Goal: Information Seeking & Learning: Learn about a topic

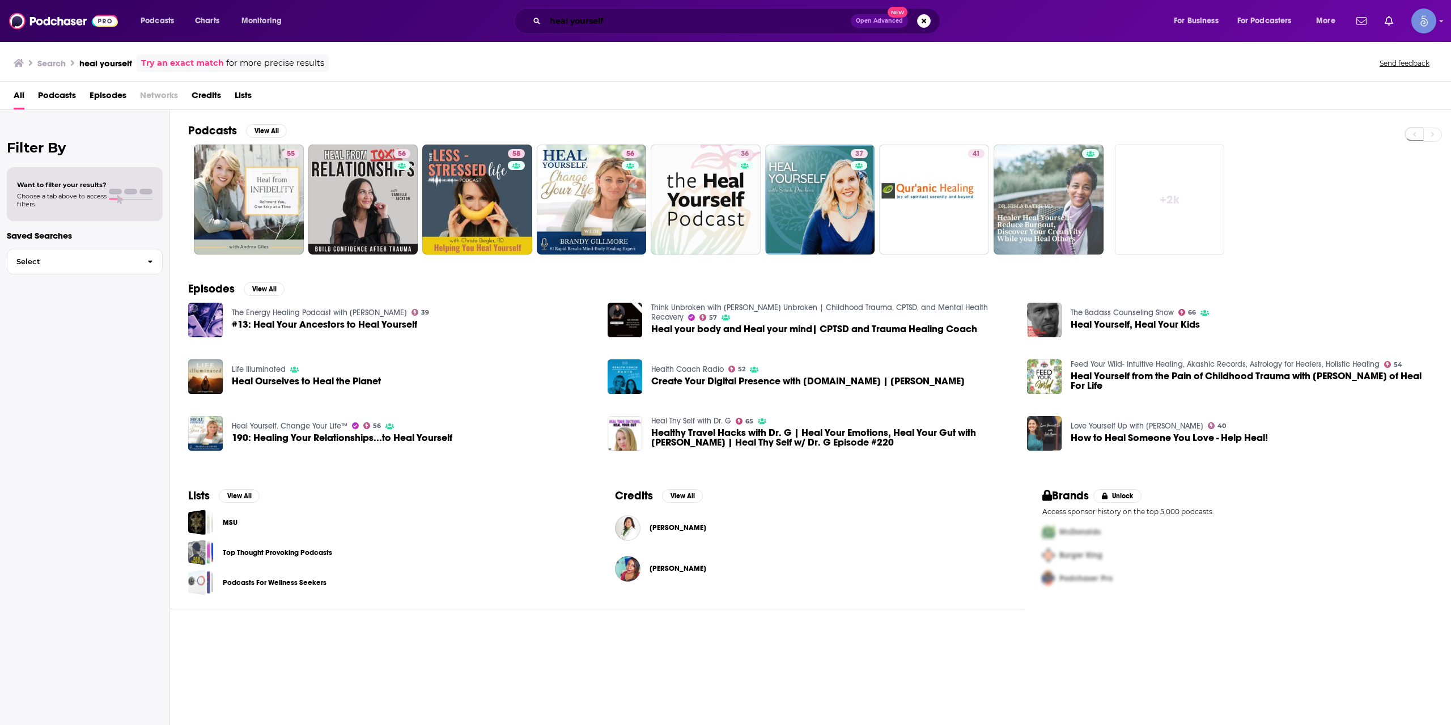
click at [696, 22] on input "heal yourself" at bounding box center [698, 21] width 306 height 18
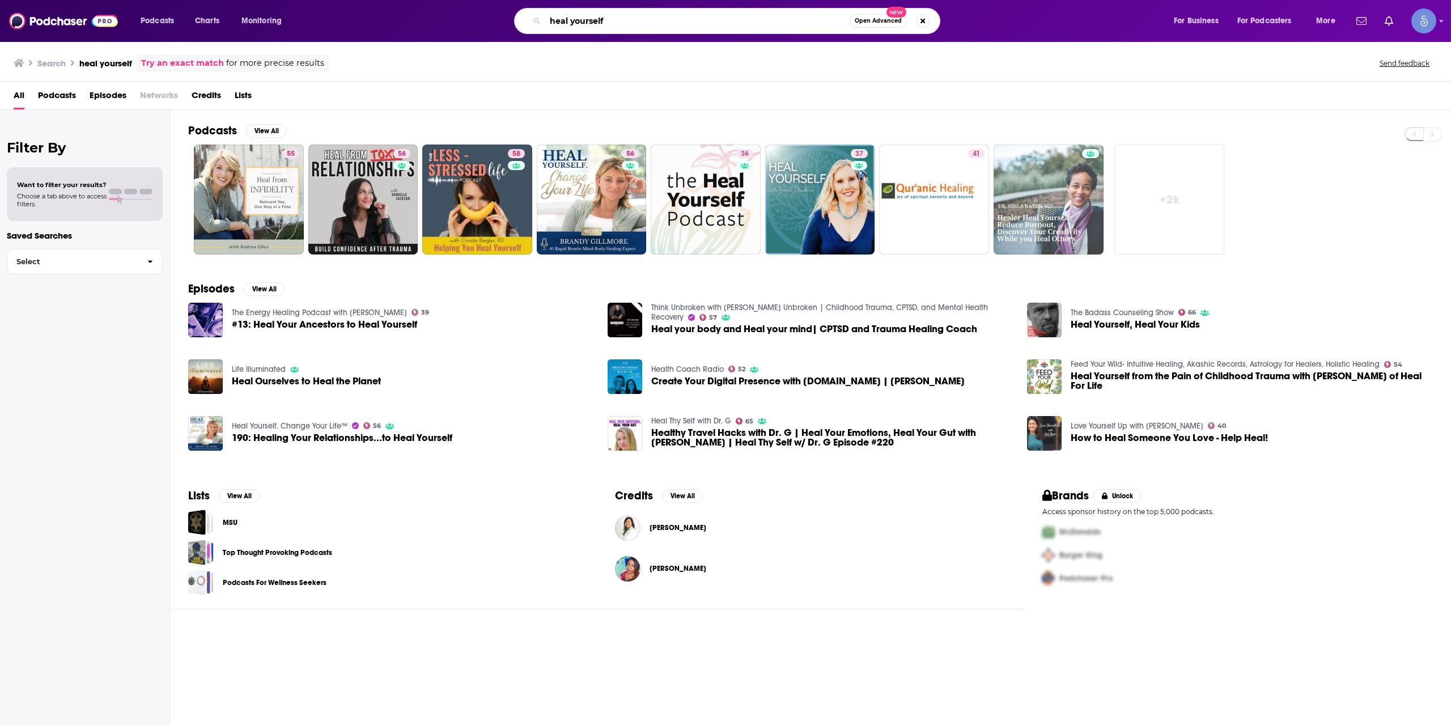
click at [696, 22] on input "heal yourself" at bounding box center [697, 21] width 304 height 18
paste input "SeventySix Capital Sports Leadership Show"
type input "SeventySix Capital Sports Leadership Show"
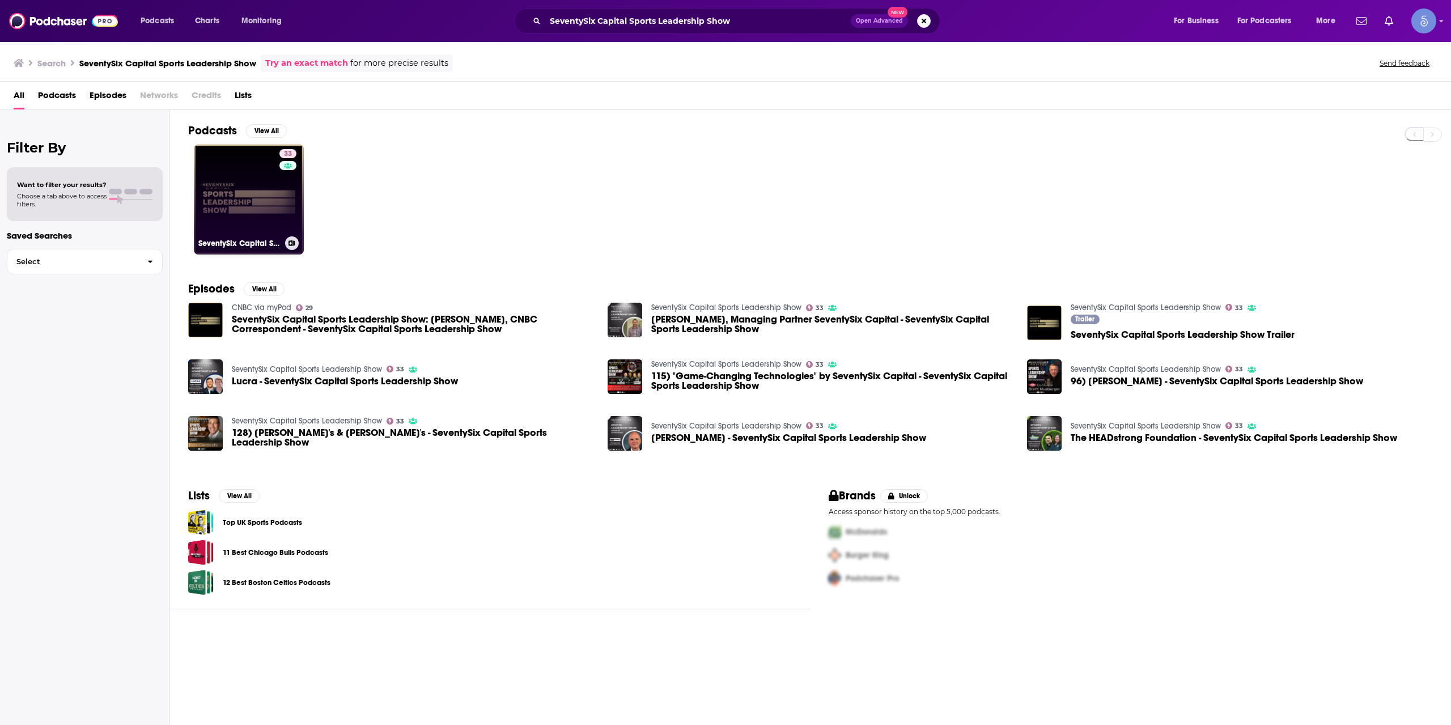
click at [286, 188] on div "33" at bounding box center [289, 192] width 20 height 87
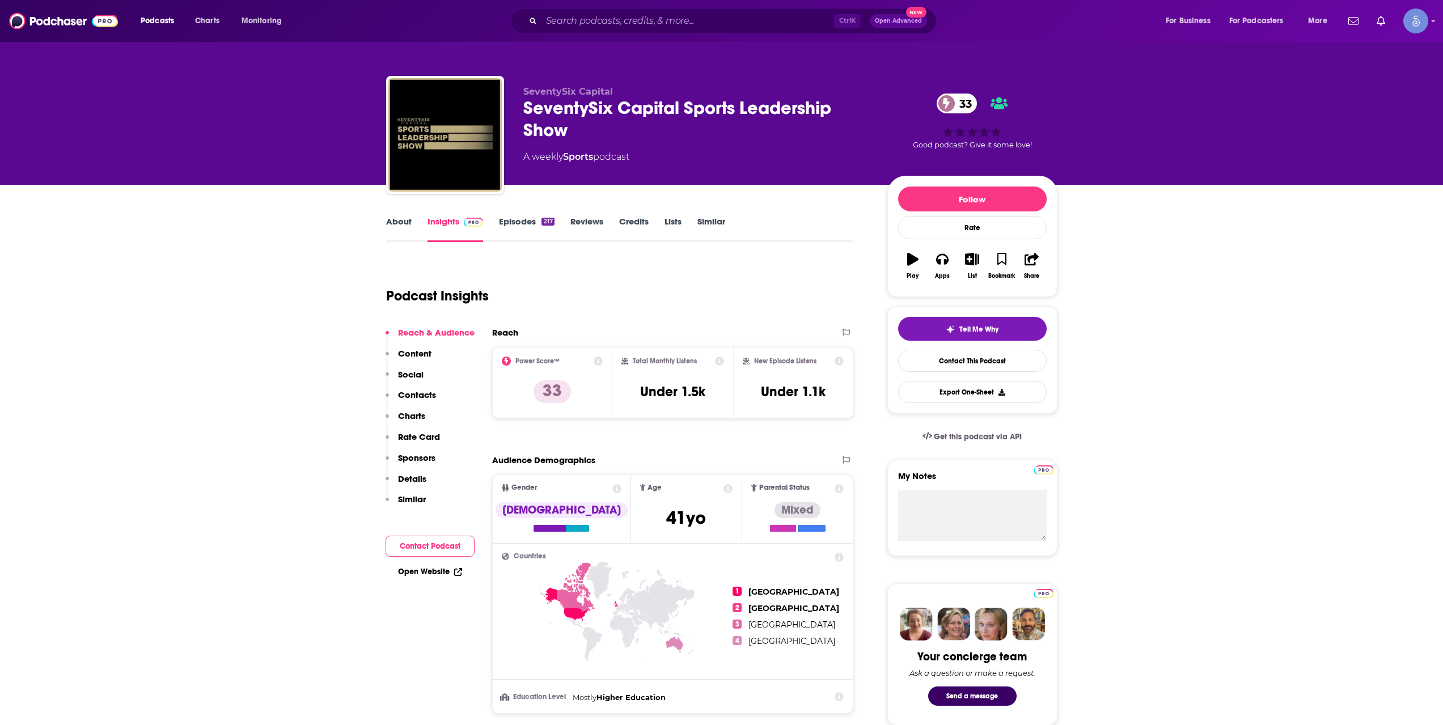
click at [541, 220] on div "217" at bounding box center [547, 222] width 12 height 8
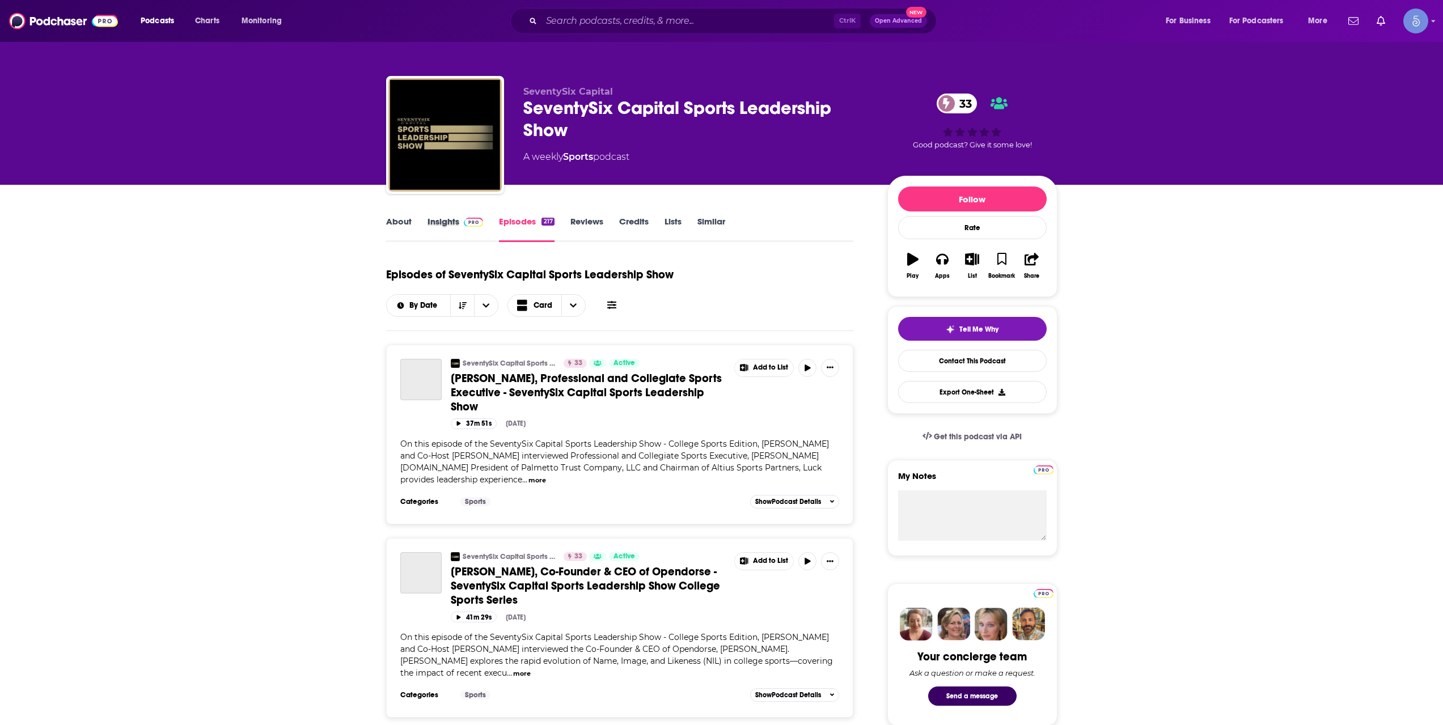
click at [487, 223] on div "Insights" at bounding box center [463, 229] width 72 height 26
click at [459, 222] on span at bounding box center [471, 221] width 24 height 11
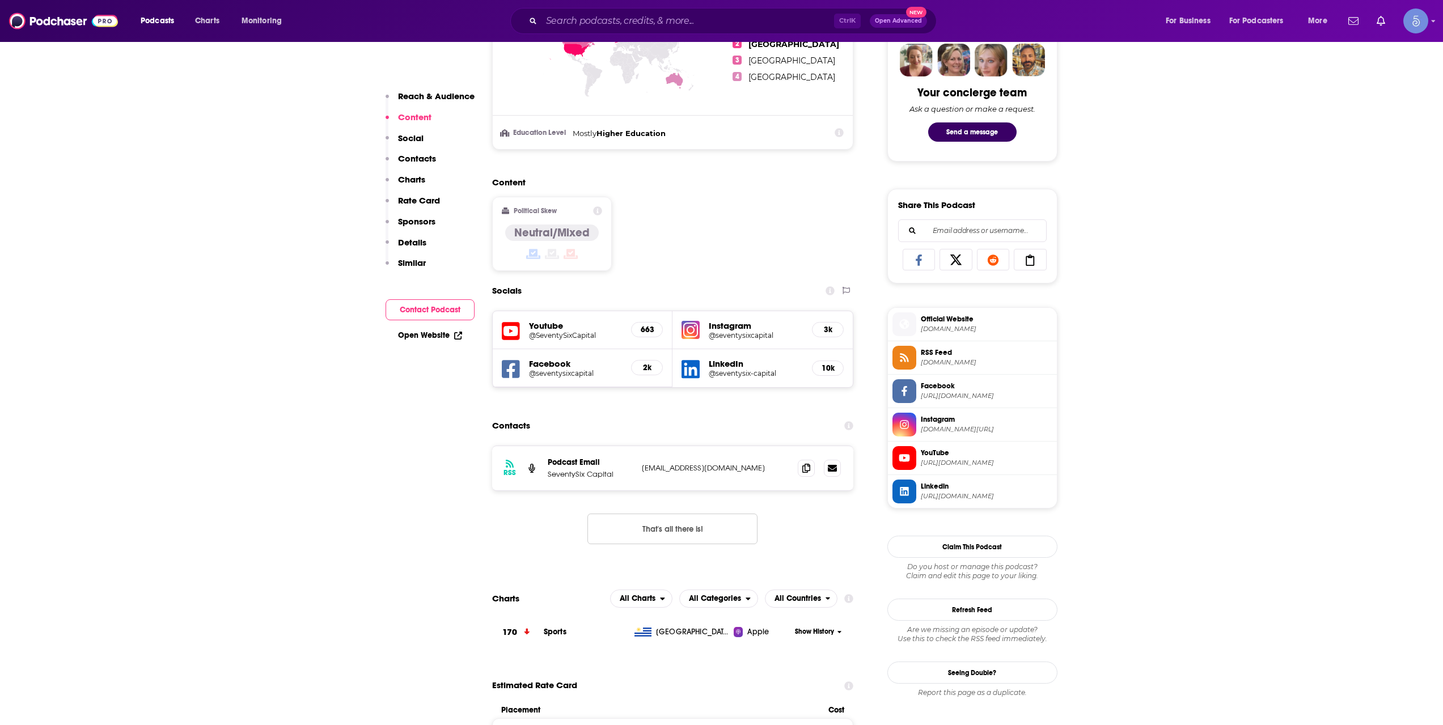
scroll to position [567, 0]
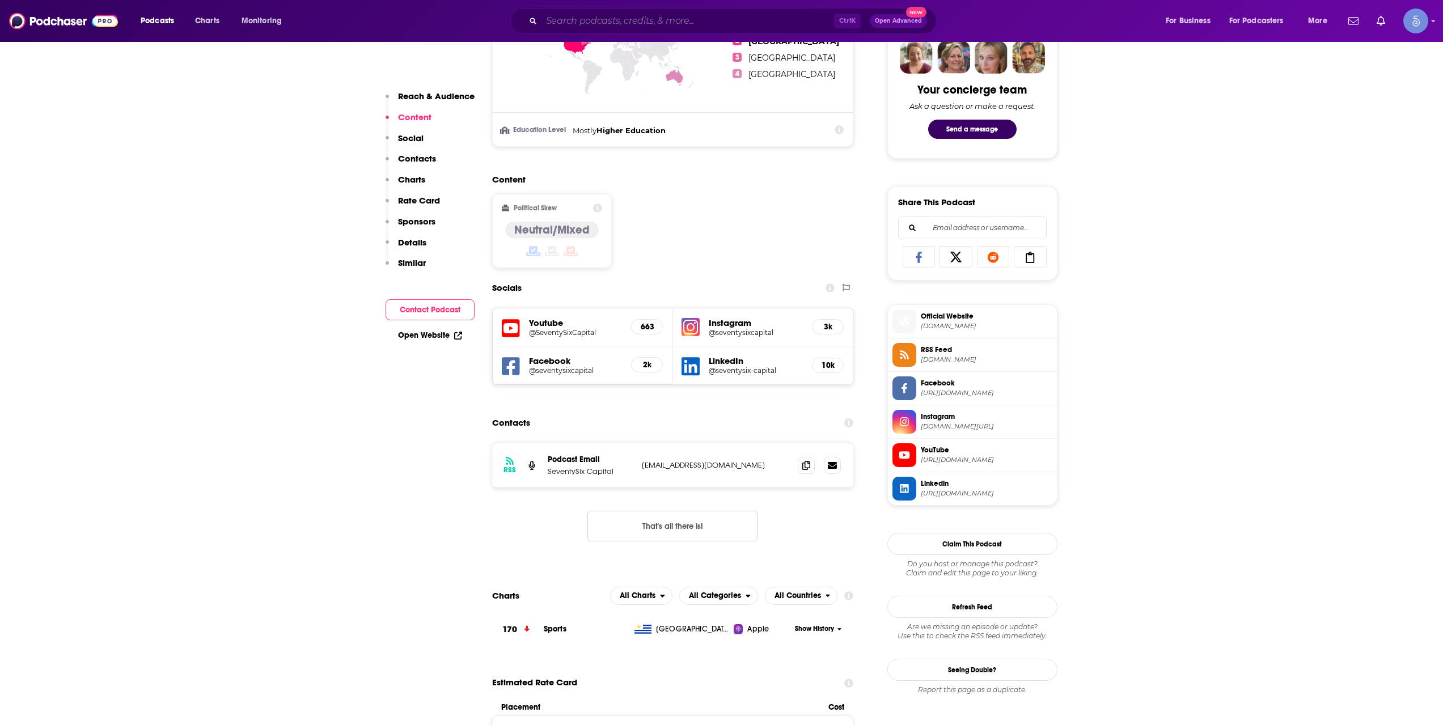
click at [629, 18] on input "Search podcasts, credits, & more..." at bounding box center [687, 21] width 293 height 18
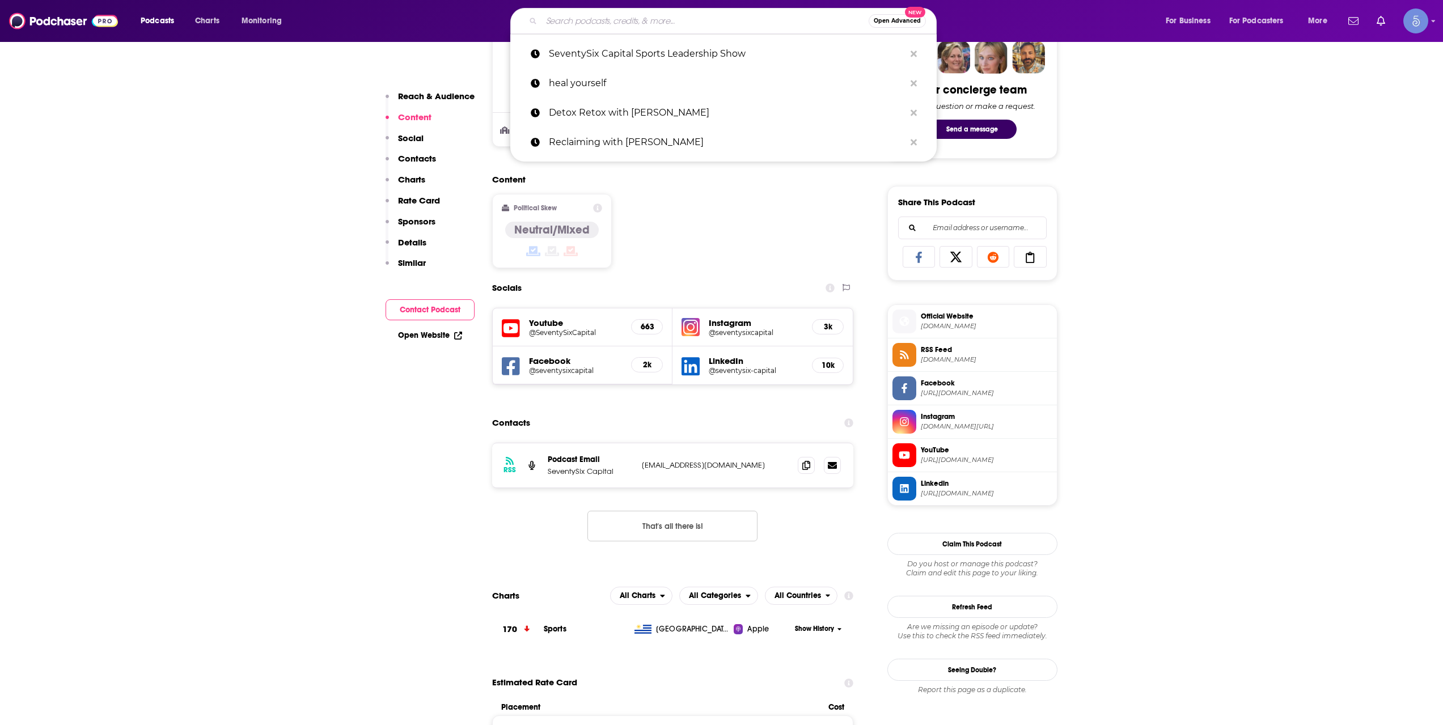
paste input "Ignite: Conversations on Startups, Venture Capital, Tech, Future, and Society"
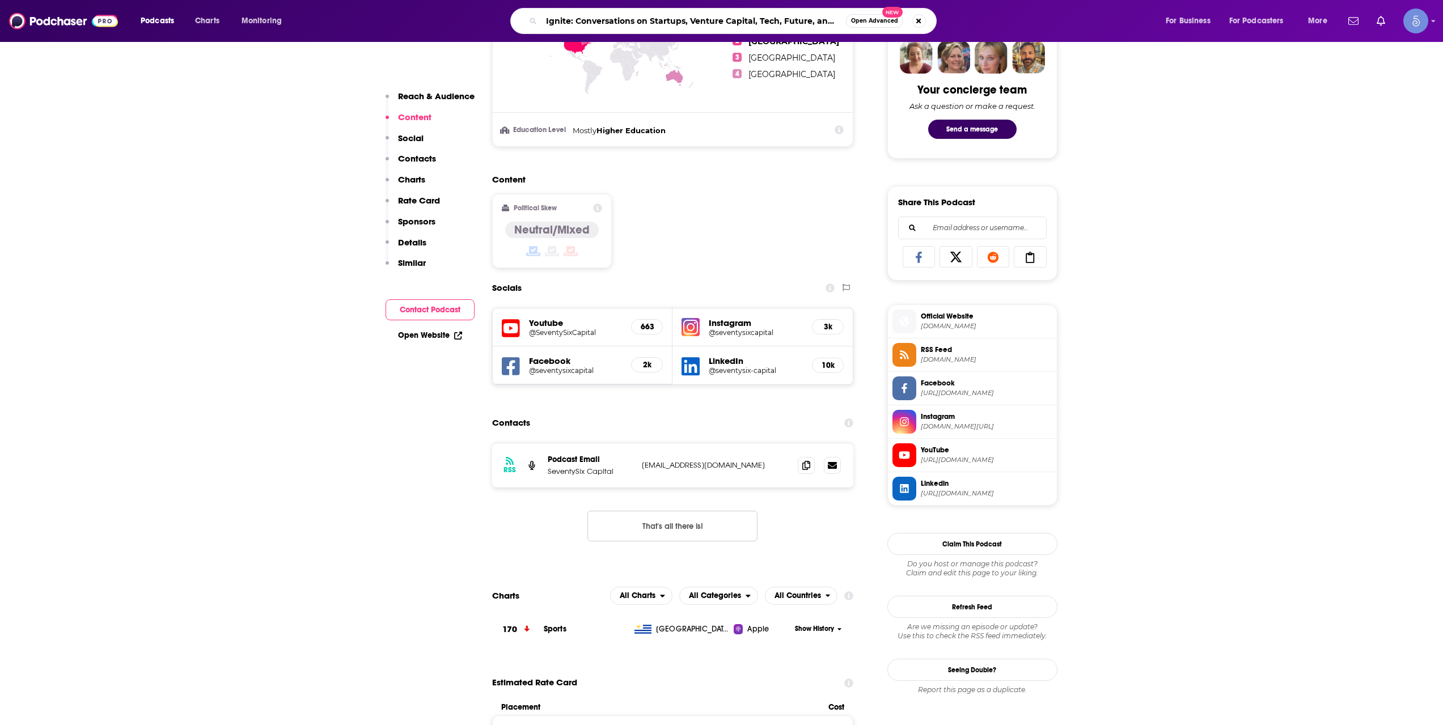
scroll to position [0, 22]
type input "Ignite: Conversations on Startups, Venture Capital, Tech, Future, and Society"
drag, startPoint x: 742, startPoint y: 18, endPoint x: 753, endPoint y: 22, distance: 12.0
click at [752, 20] on input "Ignite: Conversations on Startups, Venture Capital, Tech, Future, and Society" at bounding box center [693, 21] width 304 height 18
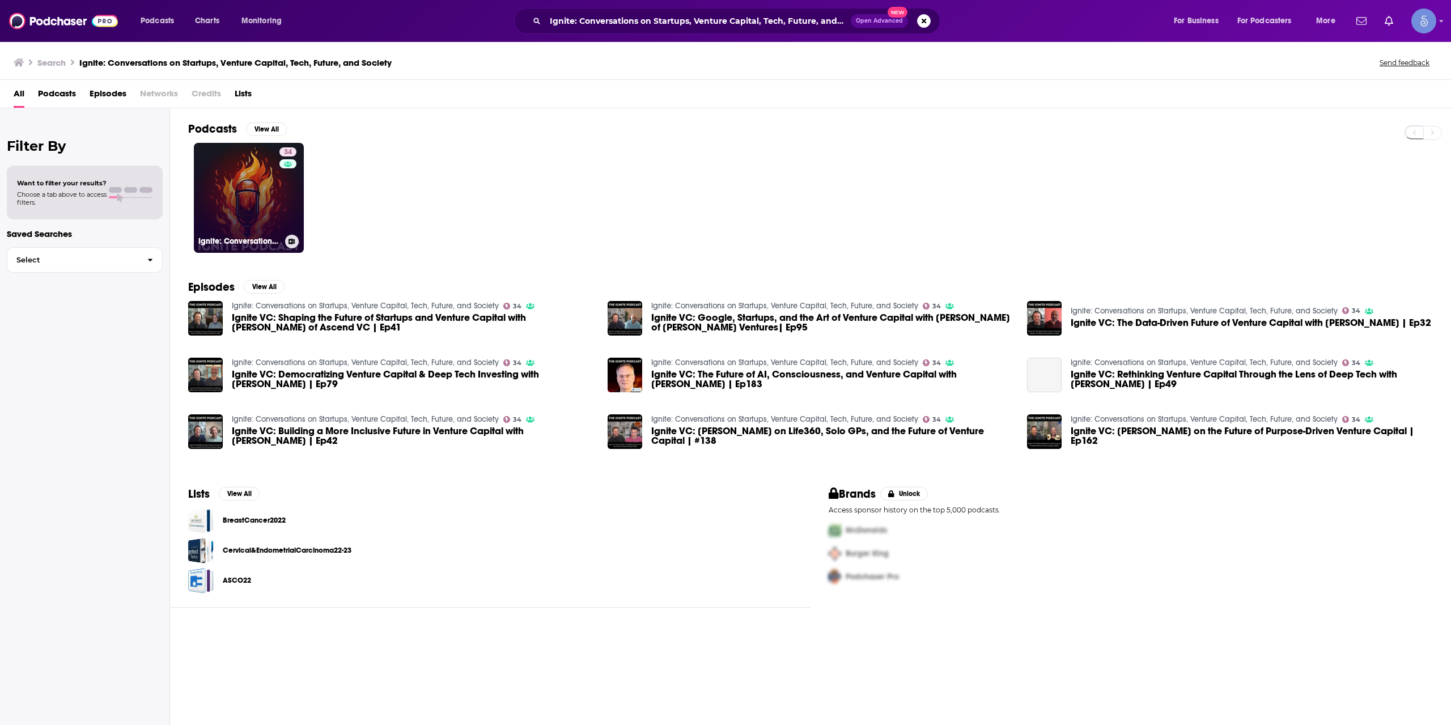
click at [235, 179] on link "34 Ignite: Conversations on Startups, Venture Capital, Tech, Future, and Society" at bounding box center [249, 198] width 110 height 110
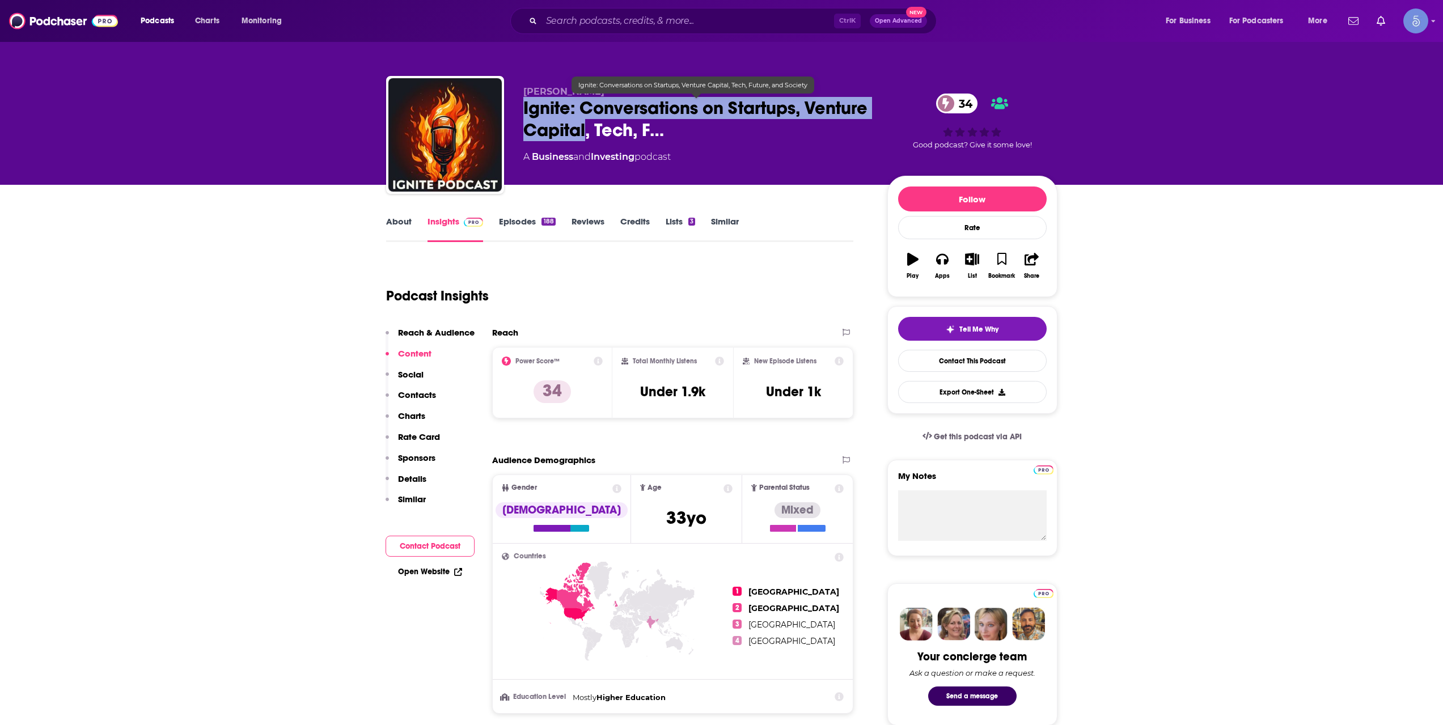
drag, startPoint x: 533, startPoint y: 109, endPoint x: 654, endPoint y: 134, distance: 123.9
click at [654, 134] on div "[PERSON_NAME] Ignite: Conversations on Startups, Venture Capital, Tech, F… 34 A…" at bounding box center [721, 137] width 671 height 122
copy h2 "Ignite: Conversations on Startups, Venture Capital"
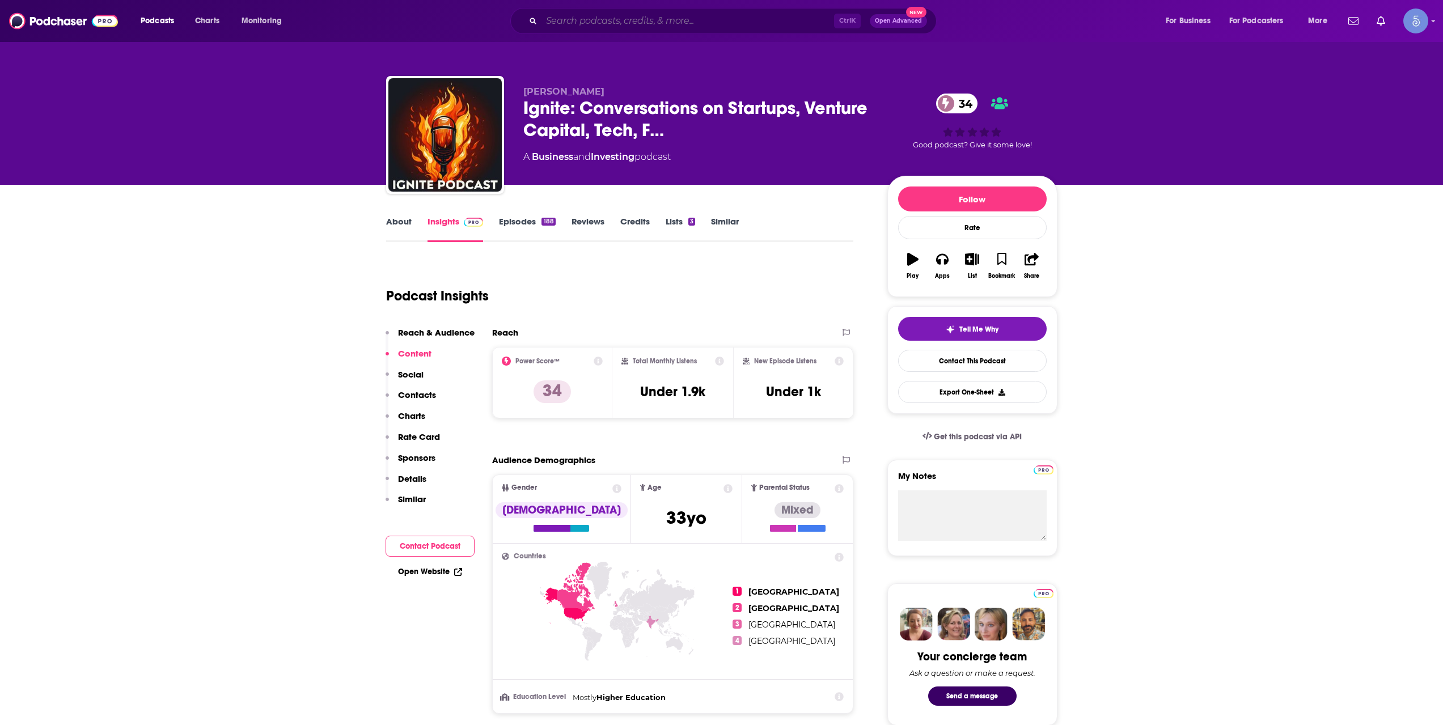
click at [598, 18] on input "Search podcasts, credits, & more..." at bounding box center [687, 21] width 293 height 18
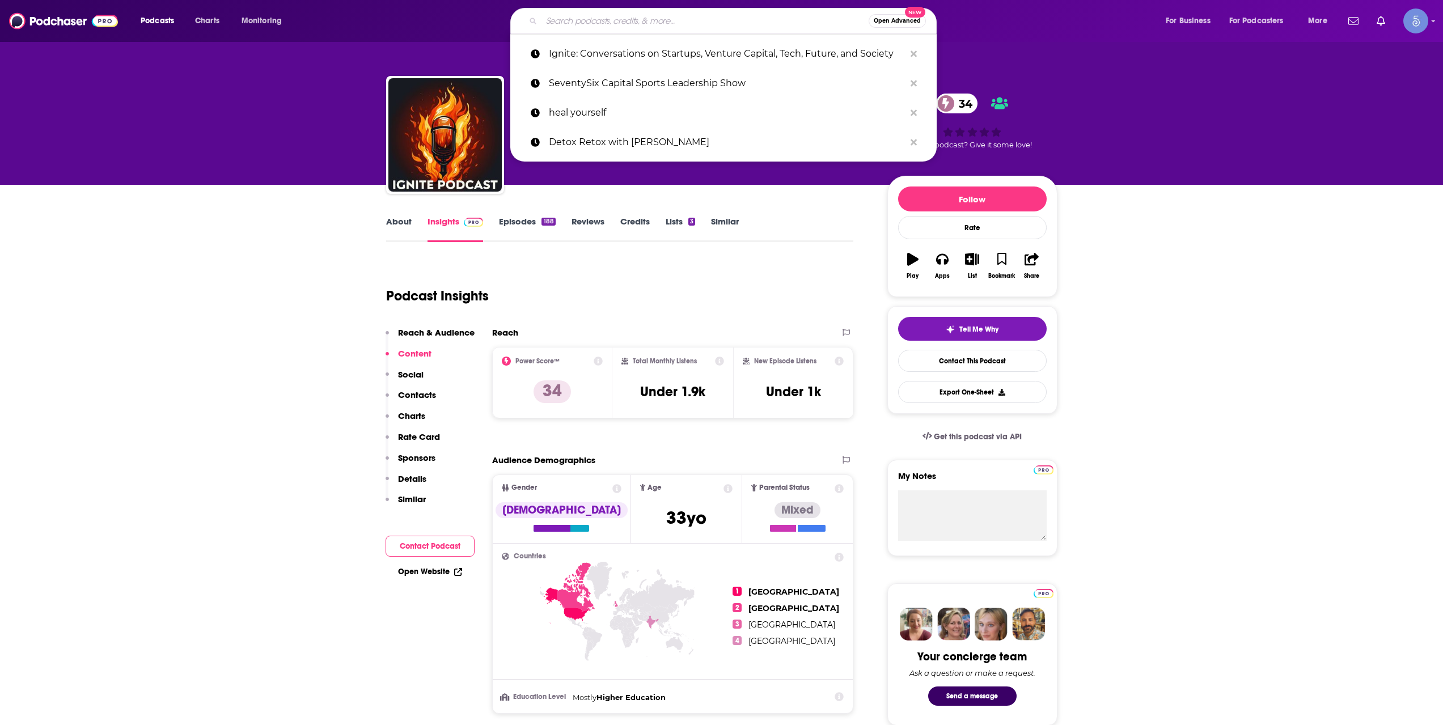
paste input "Something Ventured -- [GEOGRAPHIC_DATA] Podcast"
type input "Something Ventured -- [GEOGRAPHIC_DATA] Podcast"
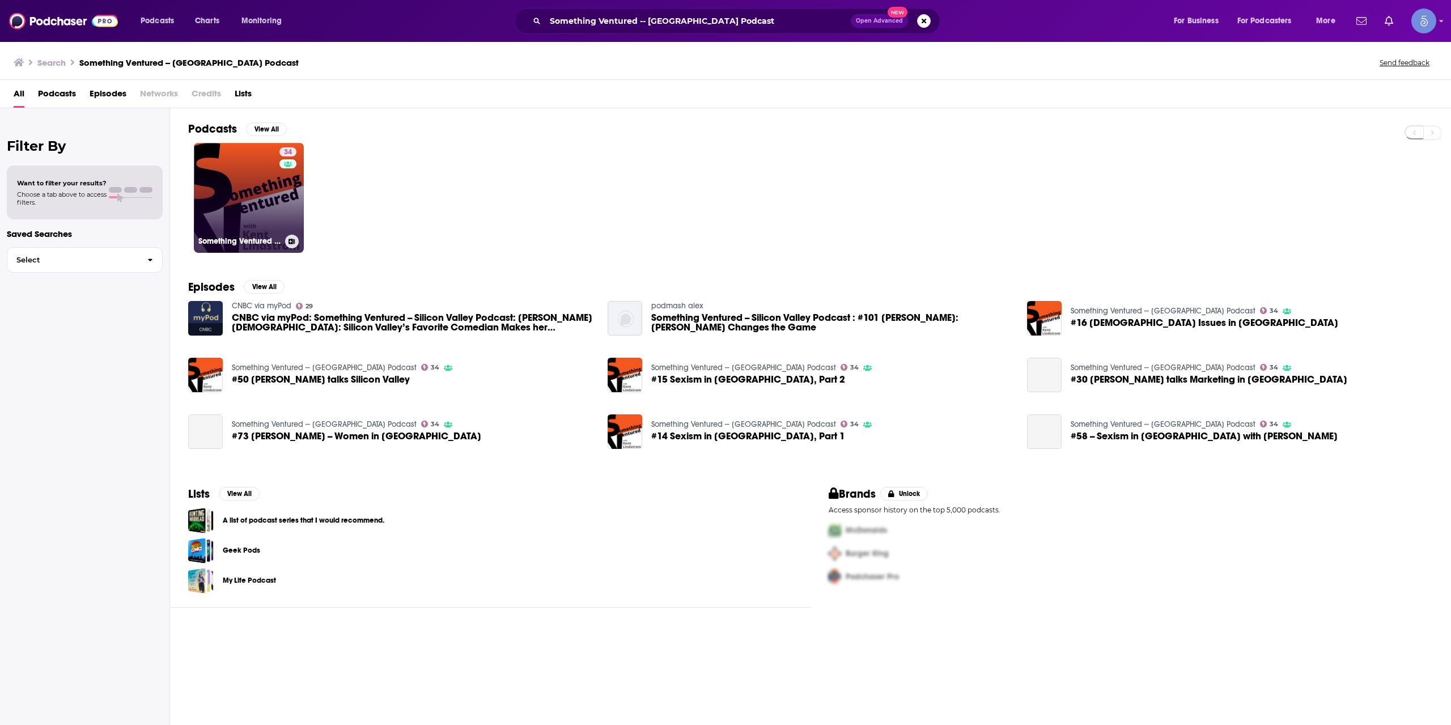
click at [264, 180] on link "34 Something Ventured -- [GEOGRAPHIC_DATA] Podcast" at bounding box center [249, 198] width 110 height 110
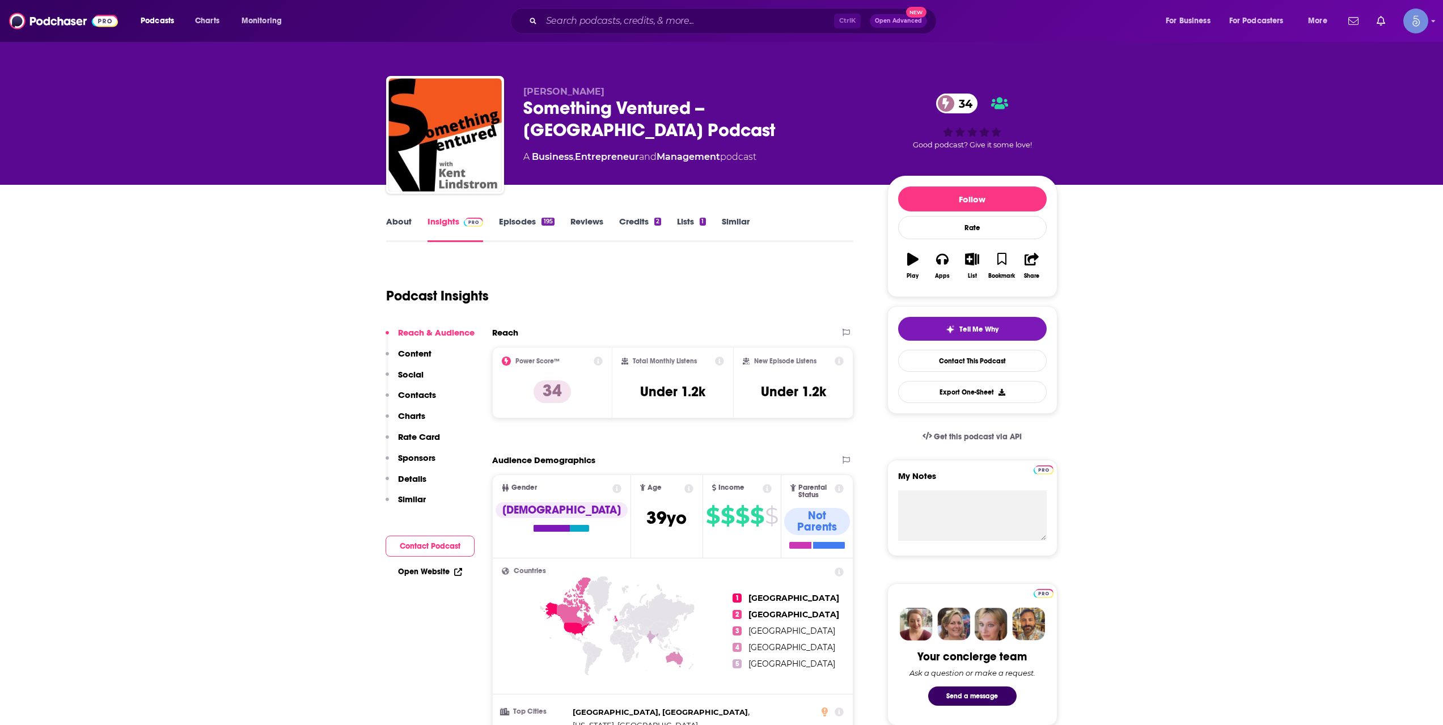
scroll to position [567, 0]
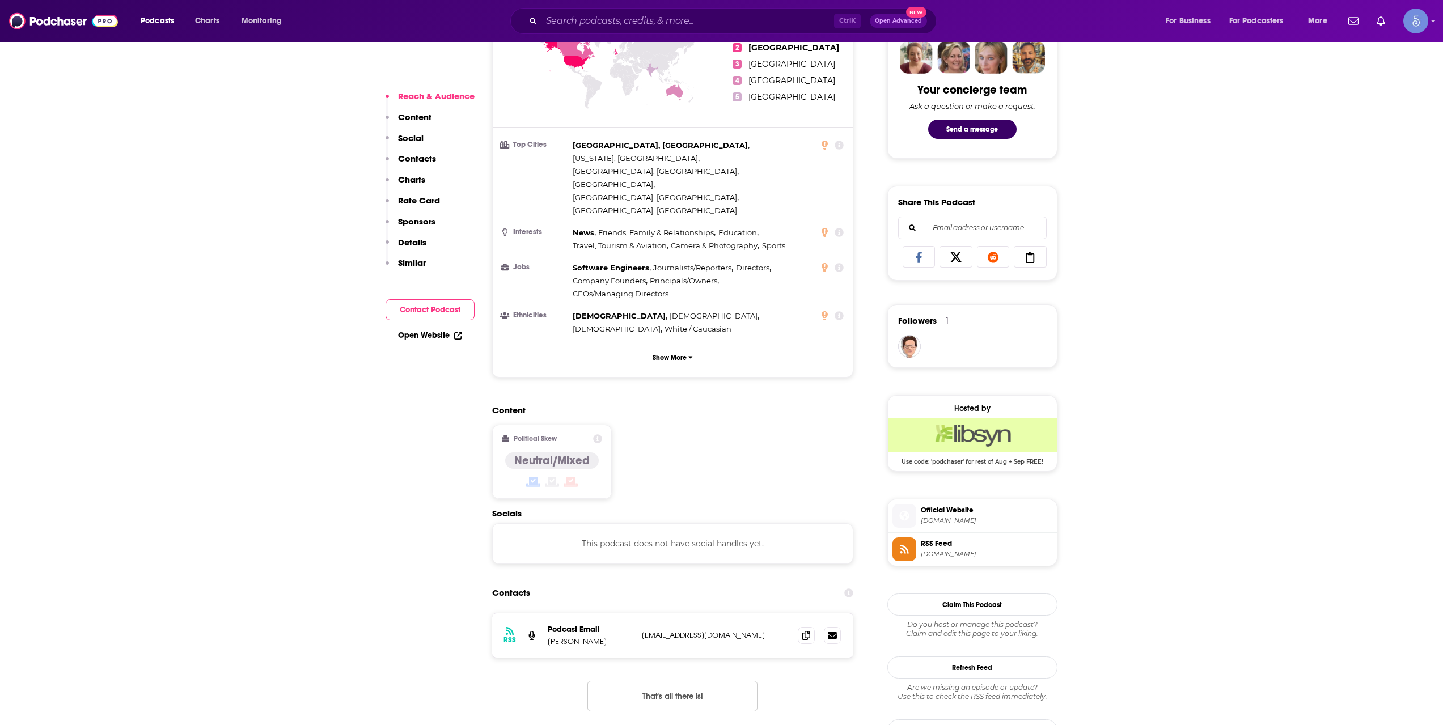
click at [625, 1] on div "Podcasts Charts Monitoring Ctrl K Open Advanced New For Business For Podcasters…" at bounding box center [721, 21] width 1443 height 42
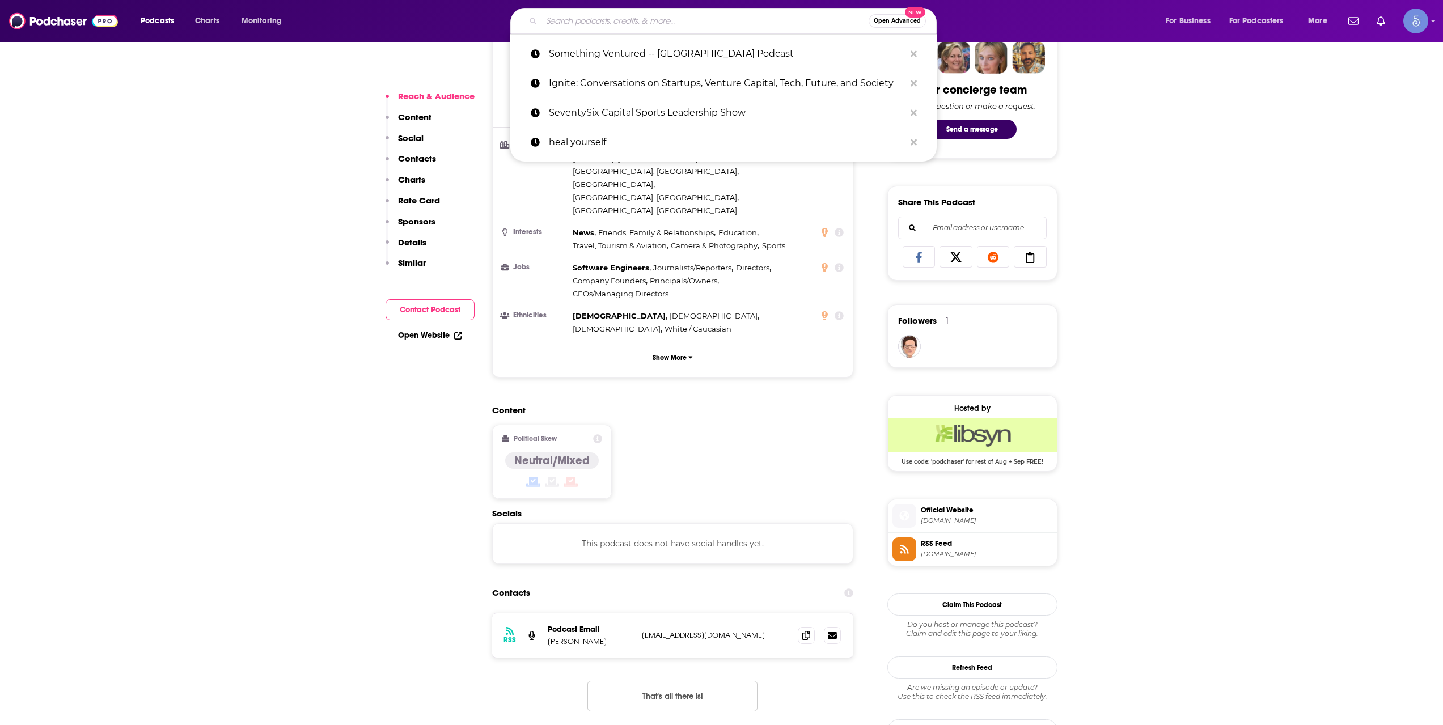
click at [637, 26] on input "Search podcasts, credits, & more..." at bounding box center [704, 21] width 327 height 18
paste input "VC10X - Startups, GTM, Investing, Venture Capital, Asset Management, Private Eq…"
type input "VC10X - Startups, GTM, Investing, Venture Capital, Asset Management, Private Eq…"
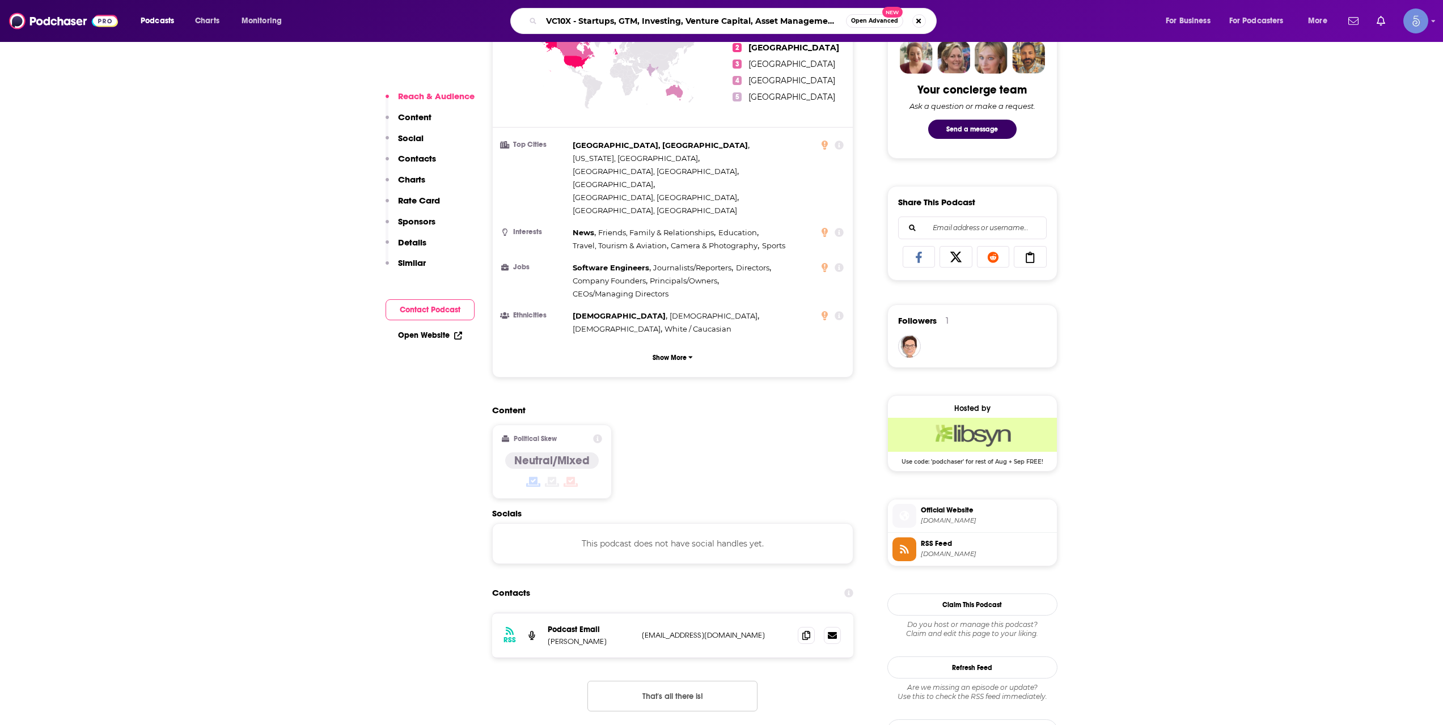
scroll to position [0, 116]
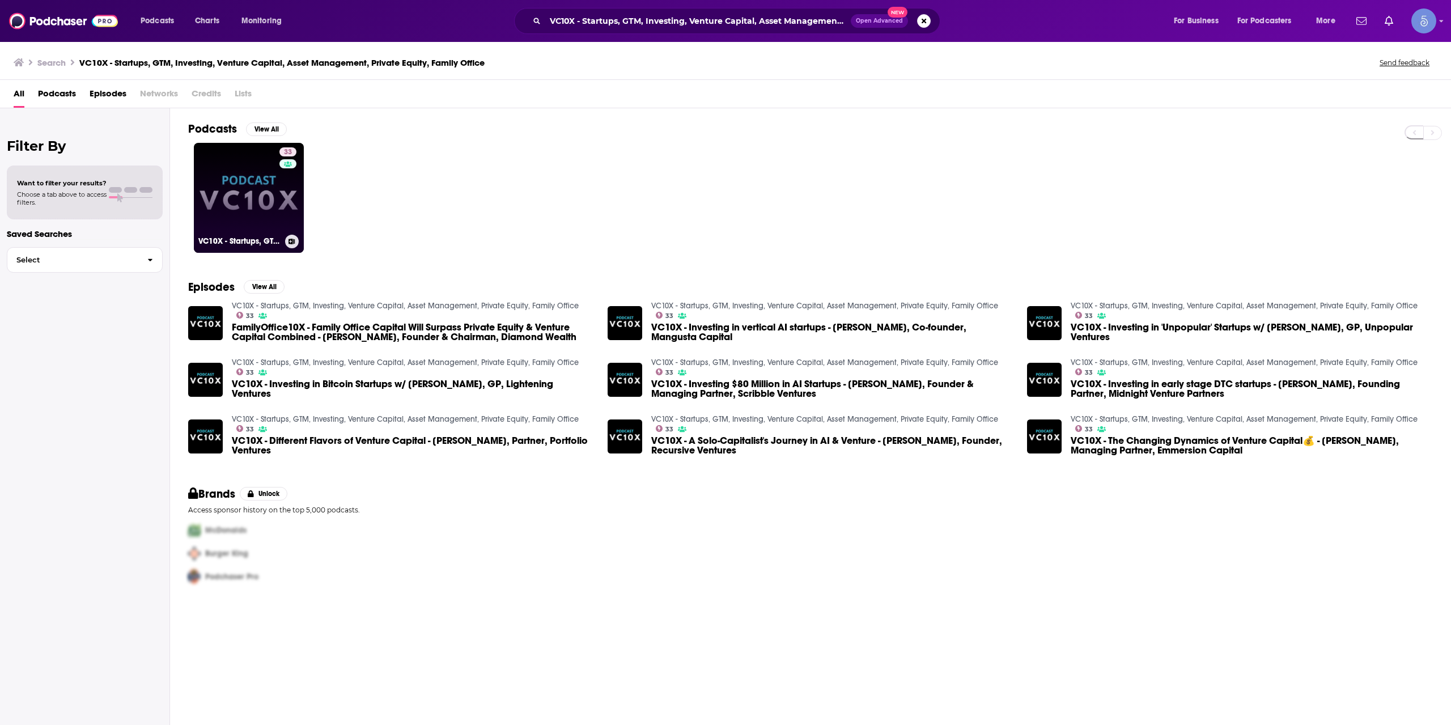
click at [254, 189] on link "33 VC10X - Startups, GTM, Investing, Venture Capital, Asset Management, Private…" at bounding box center [249, 198] width 110 height 110
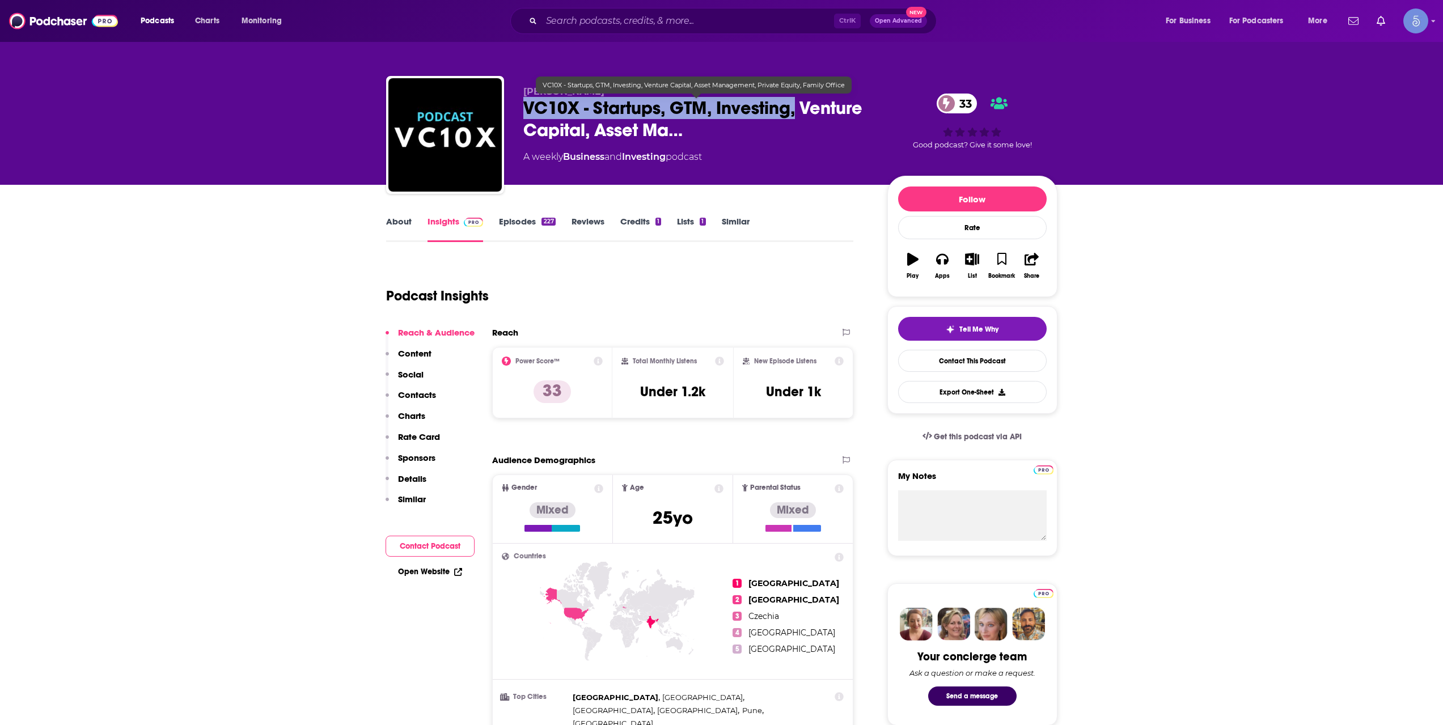
drag, startPoint x: 525, startPoint y: 108, endPoint x: 794, endPoint y: 105, distance: 268.7
click at [794, 105] on span "VC10X - Startups, GTM, Investing, Venture Capital, Asset Ma…" at bounding box center [696, 119] width 346 height 44
copy h2 "VC10X - Startups, GTM, Investing,"
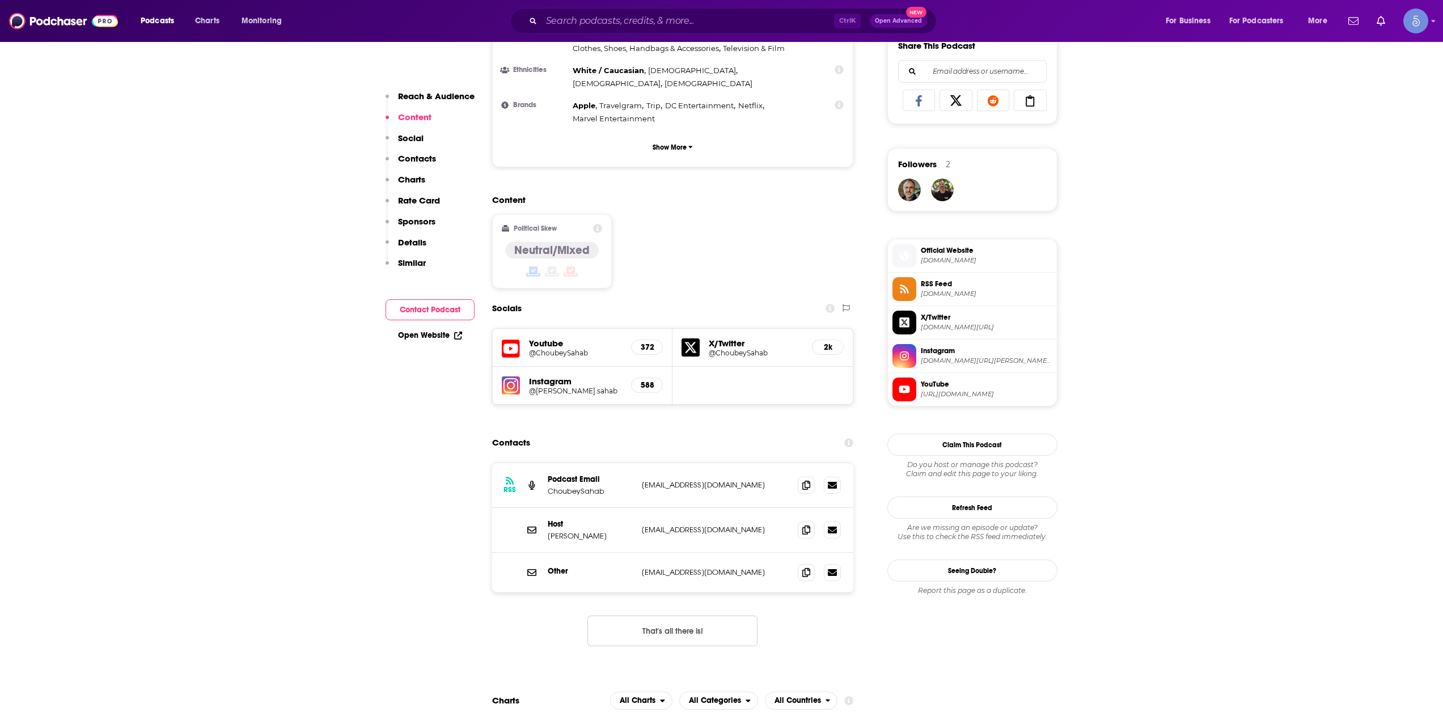
scroll to position [756, 0]
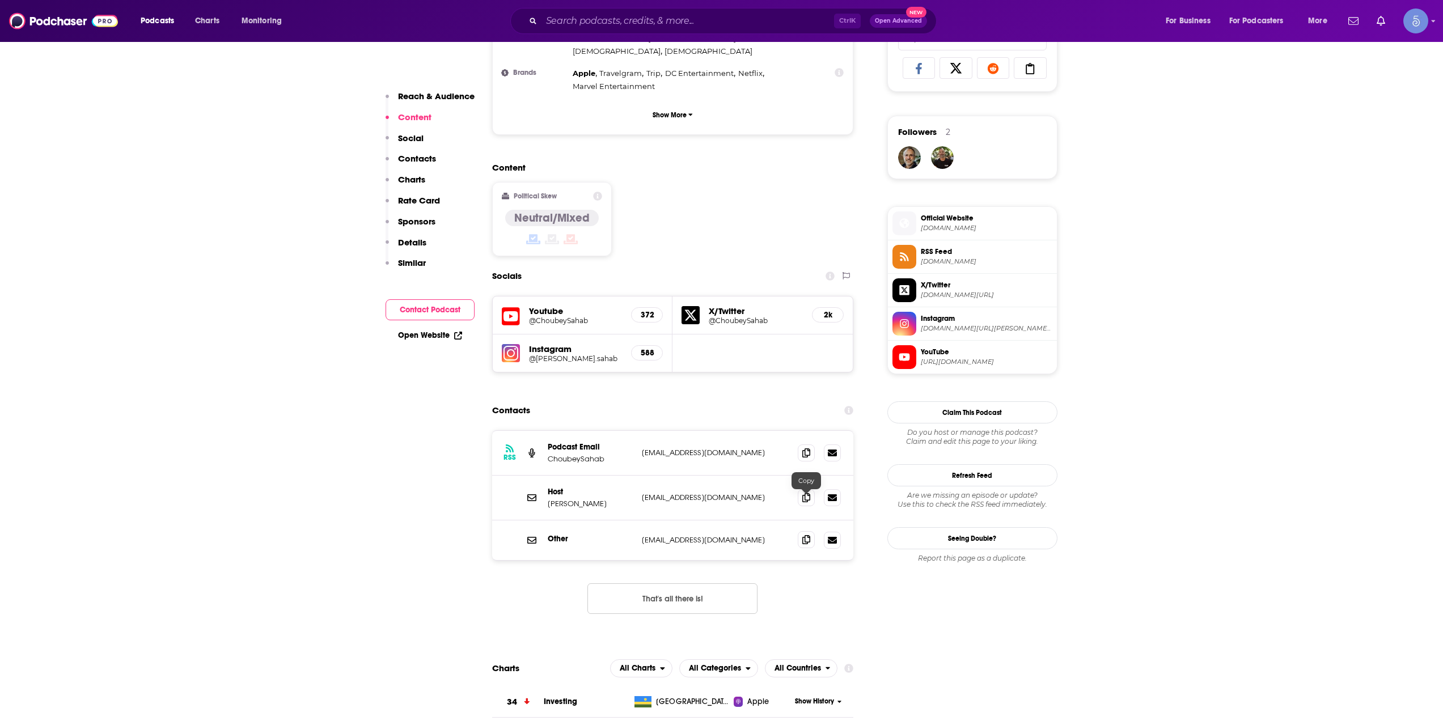
click at [810, 535] on icon at bounding box center [806, 539] width 8 height 9
click at [621, 37] on div "Podcasts Charts Monitoring Ctrl K Open Advanced New For Business For Podcasters…" at bounding box center [721, 21] width 1443 height 42
click at [628, 19] on input "Search podcasts, credits, & more..." at bounding box center [687, 21] width 293 height 18
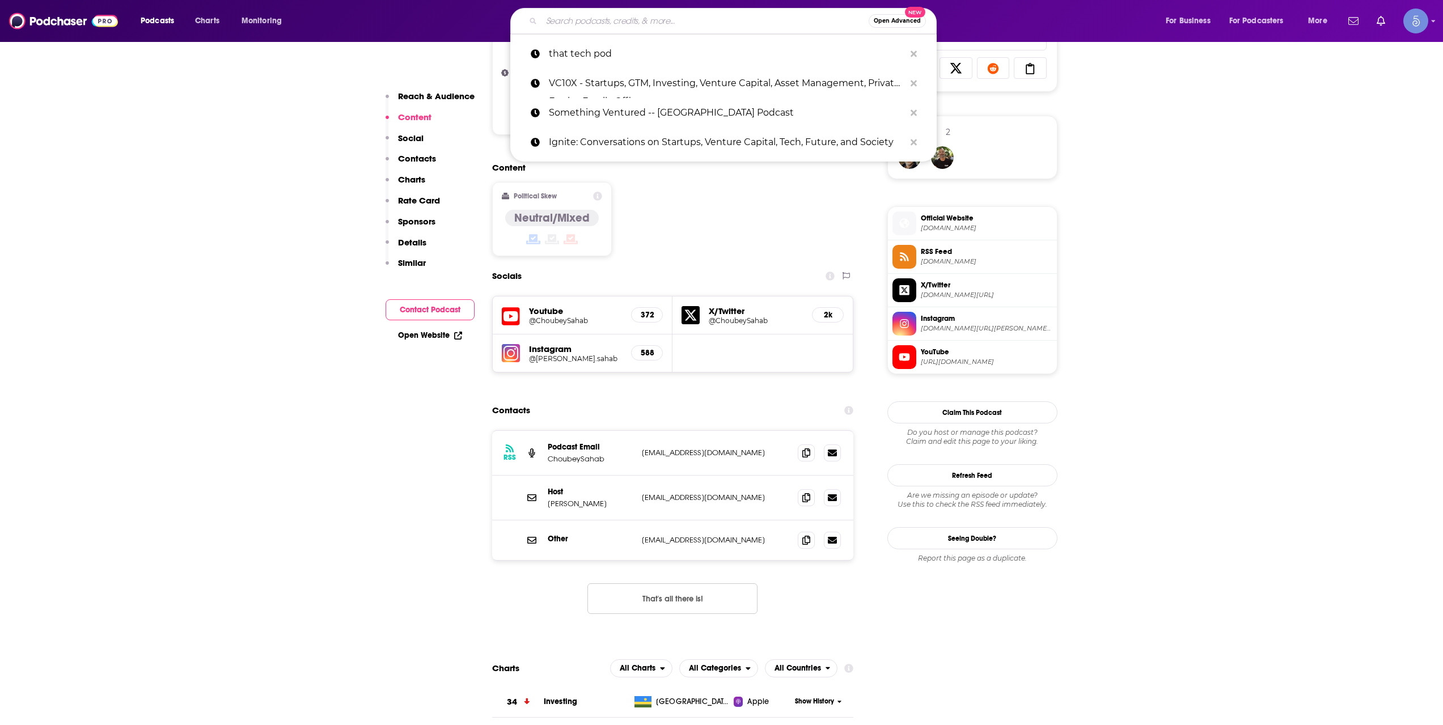
paste input "Tank Talks By Ripple Ventures"
type input "Tank Talks By Ripple Ventures"
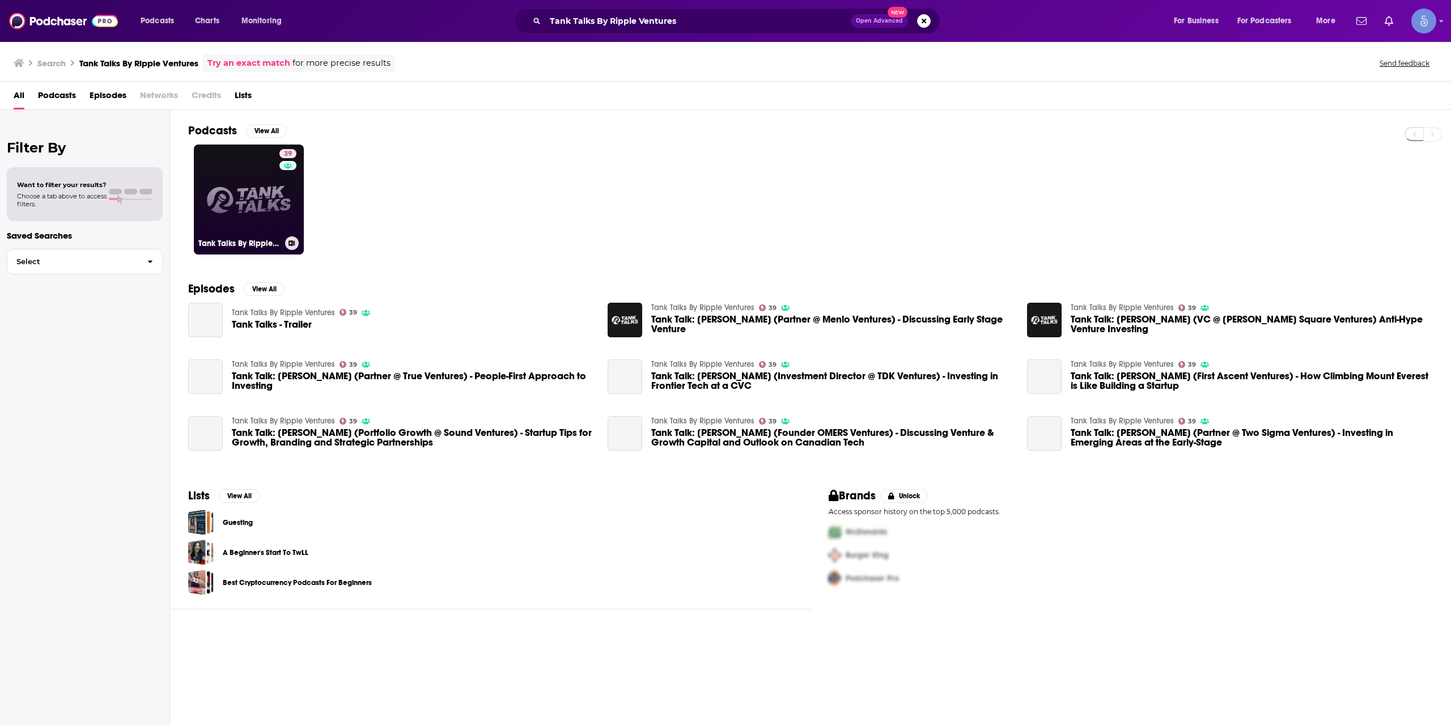
click at [276, 213] on link "39 Tank Talks By Ripple Ventures" at bounding box center [249, 200] width 110 height 110
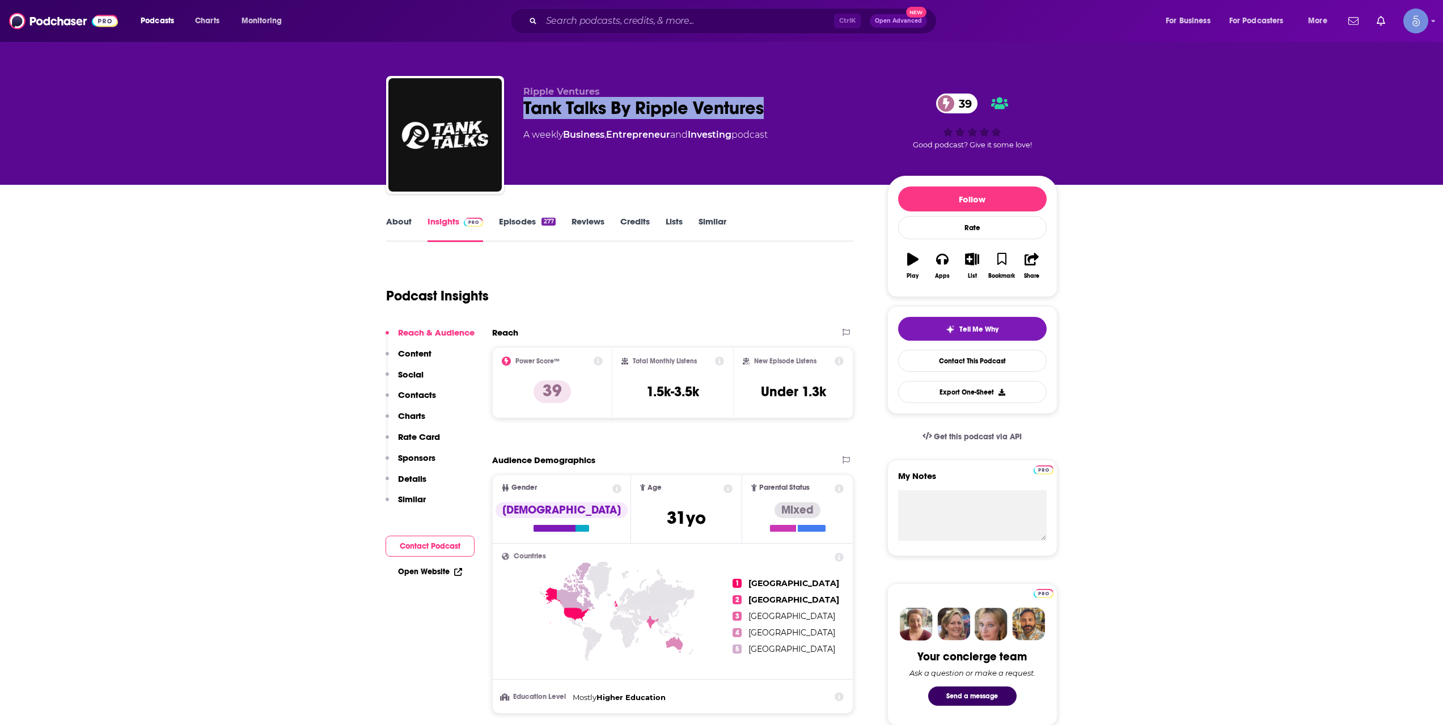
drag, startPoint x: 524, startPoint y: 106, endPoint x: 782, endPoint y: 107, distance: 258.5
click at [782, 107] on div "Tank Talks By Ripple Ventures 39" at bounding box center [696, 108] width 346 height 22
copy h2 "Tank Talks By Ripple Ventures"
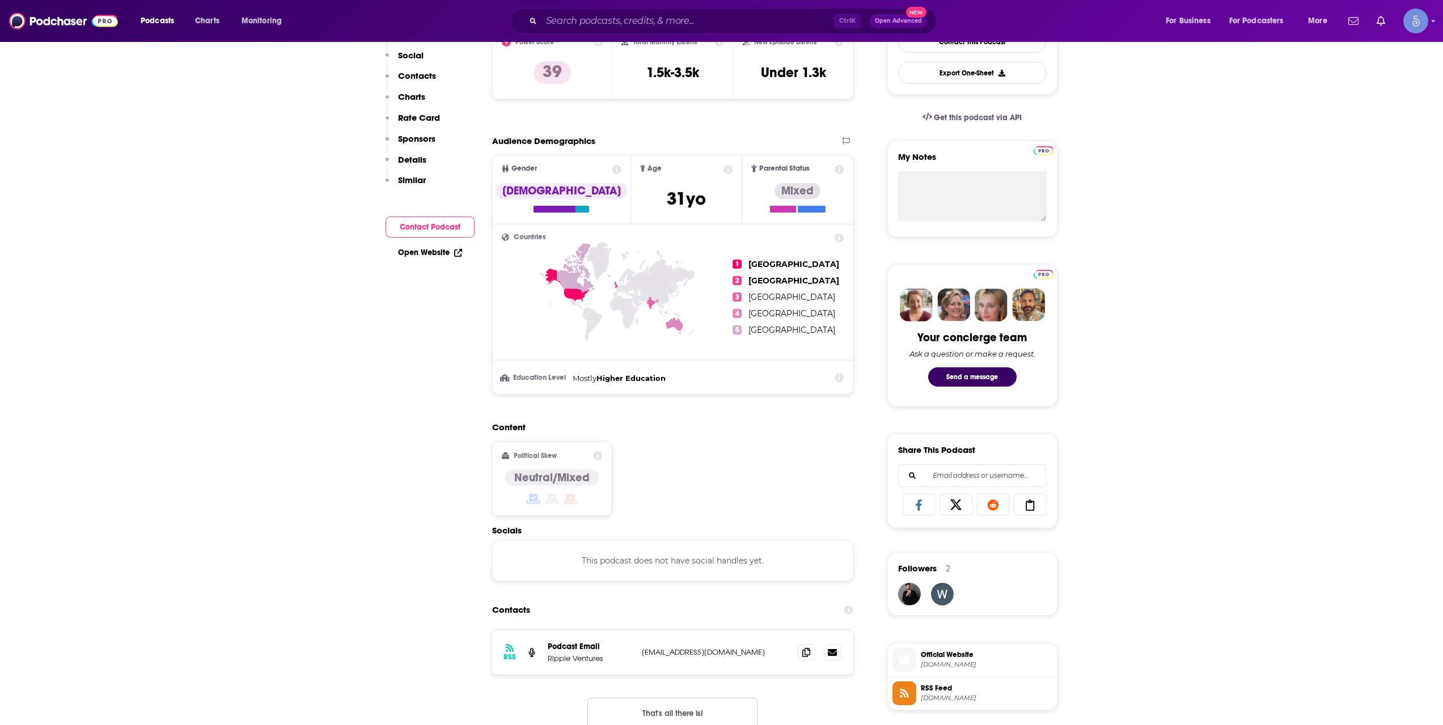
scroll to position [378, 0]
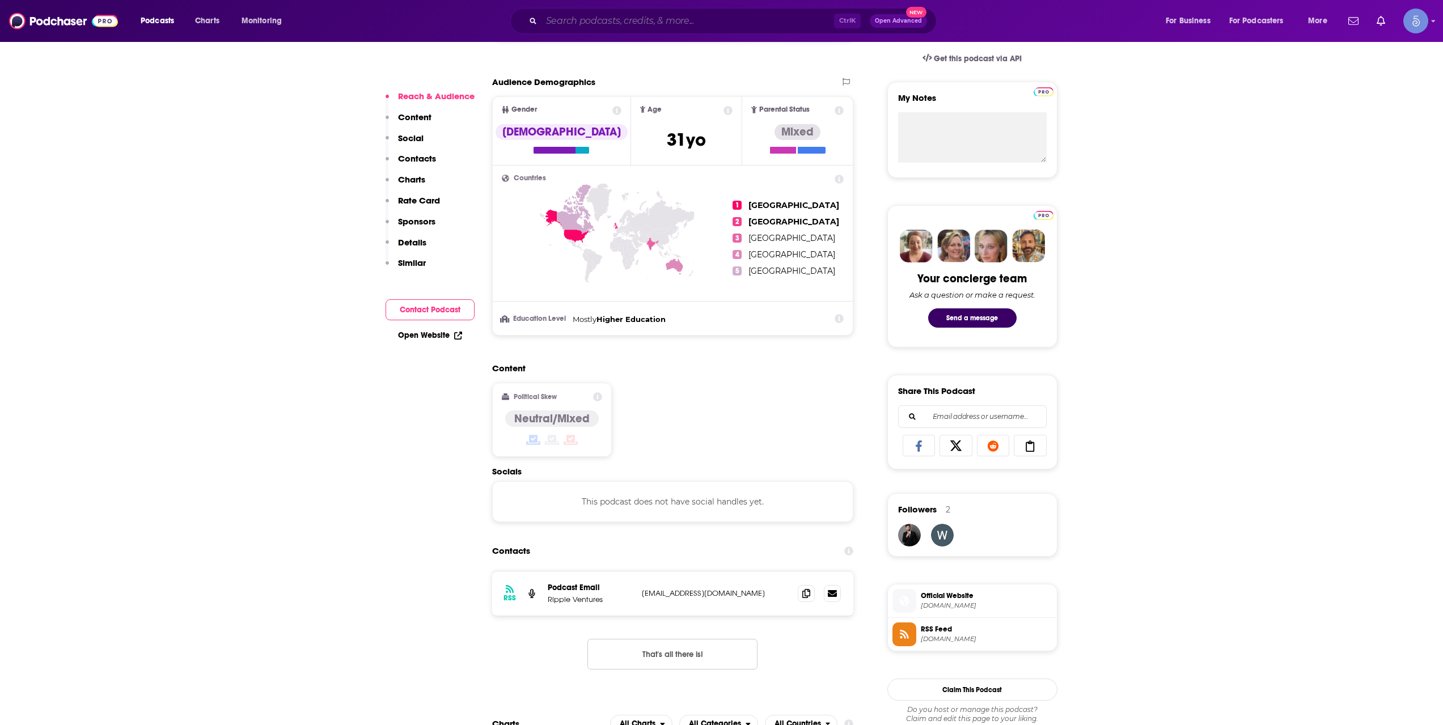
click at [637, 16] on input "Search podcasts, credits, & more..." at bounding box center [687, 21] width 293 height 18
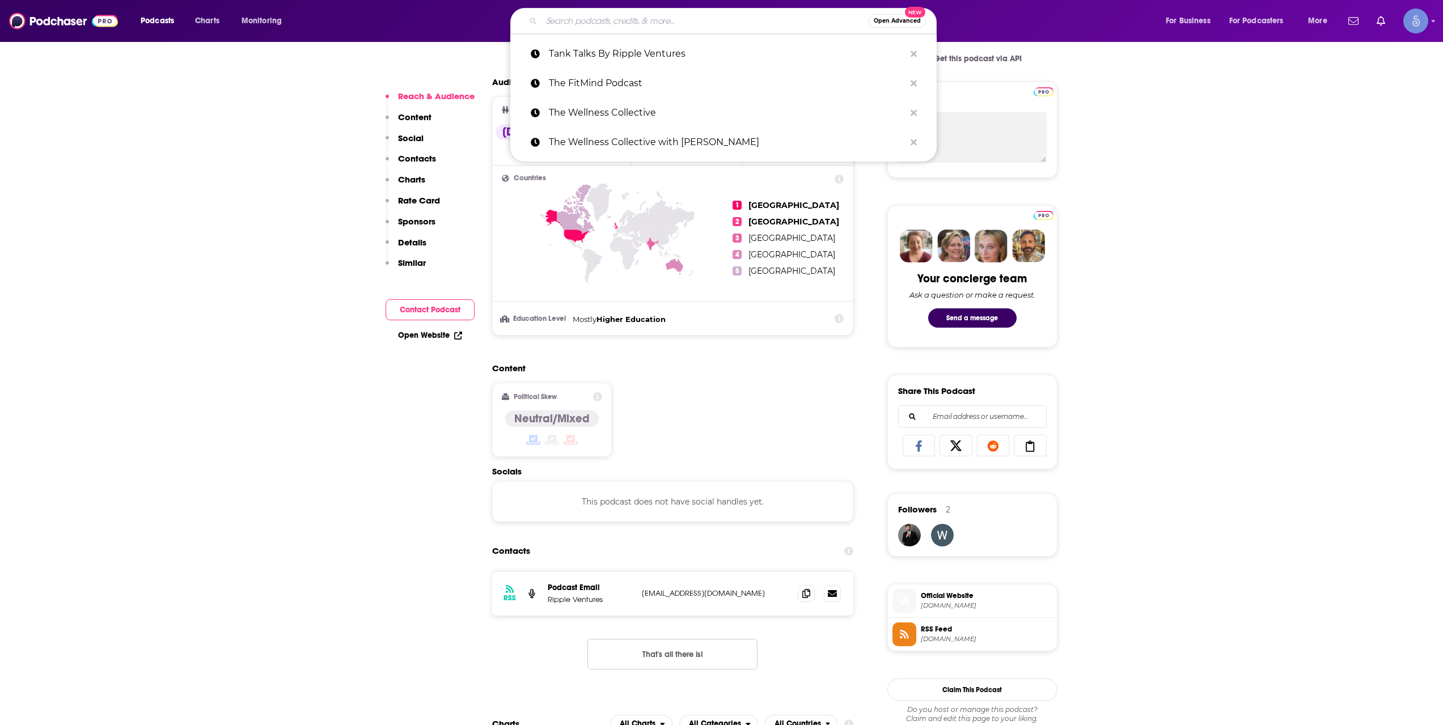
paste input "EDGE with [PERSON_NAME]"
type input "EDGE with [PERSON_NAME]"
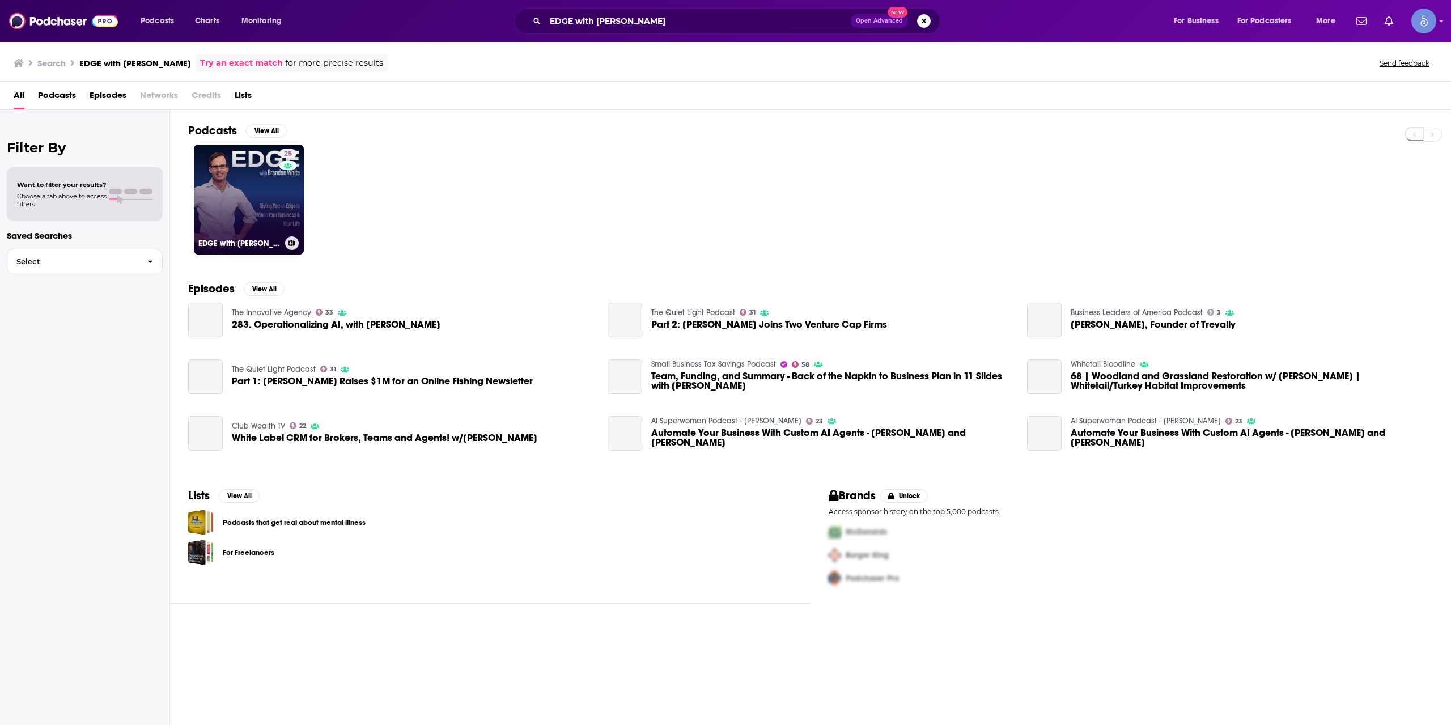
click at [274, 184] on link "25 EDGE with [PERSON_NAME]" at bounding box center [249, 200] width 110 height 110
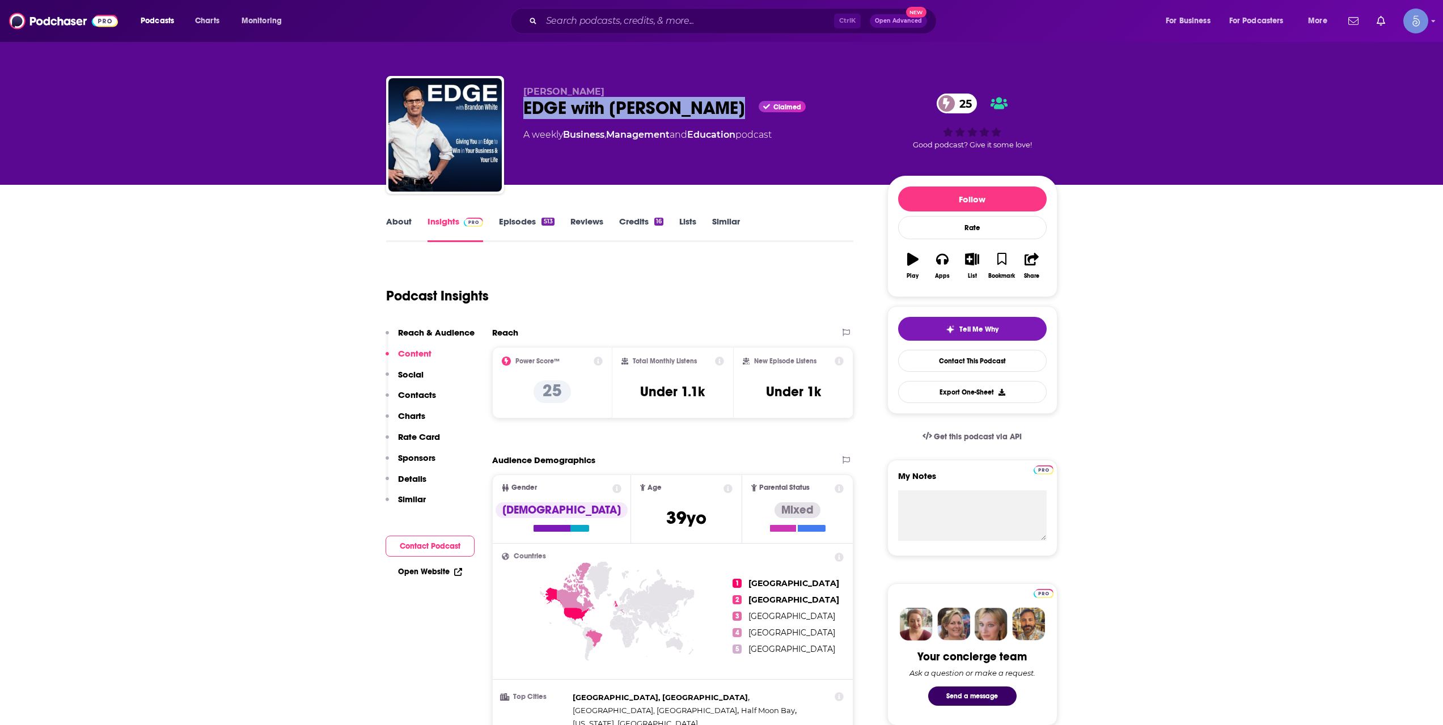
drag, startPoint x: 519, startPoint y: 107, endPoint x: 731, endPoint y: 103, distance: 212.6
click at [731, 103] on div "[PERSON_NAME] EDGE with [PERSON_NAME] Claimed 25 A weekly Business , Management…" at bounding box center [721, 137] width 671 height 122
copy h2 "EDGE with [PERSON_NAME]"
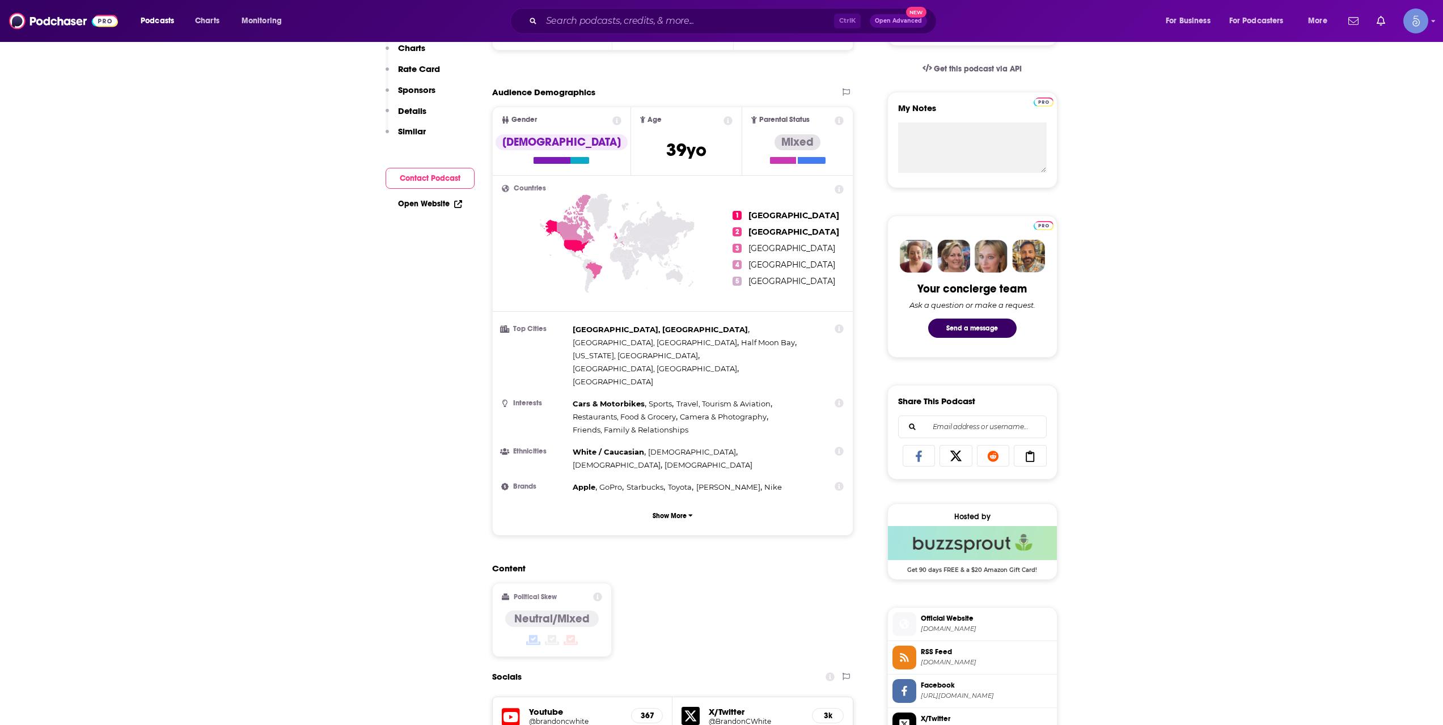
scroll to position [567, 0]
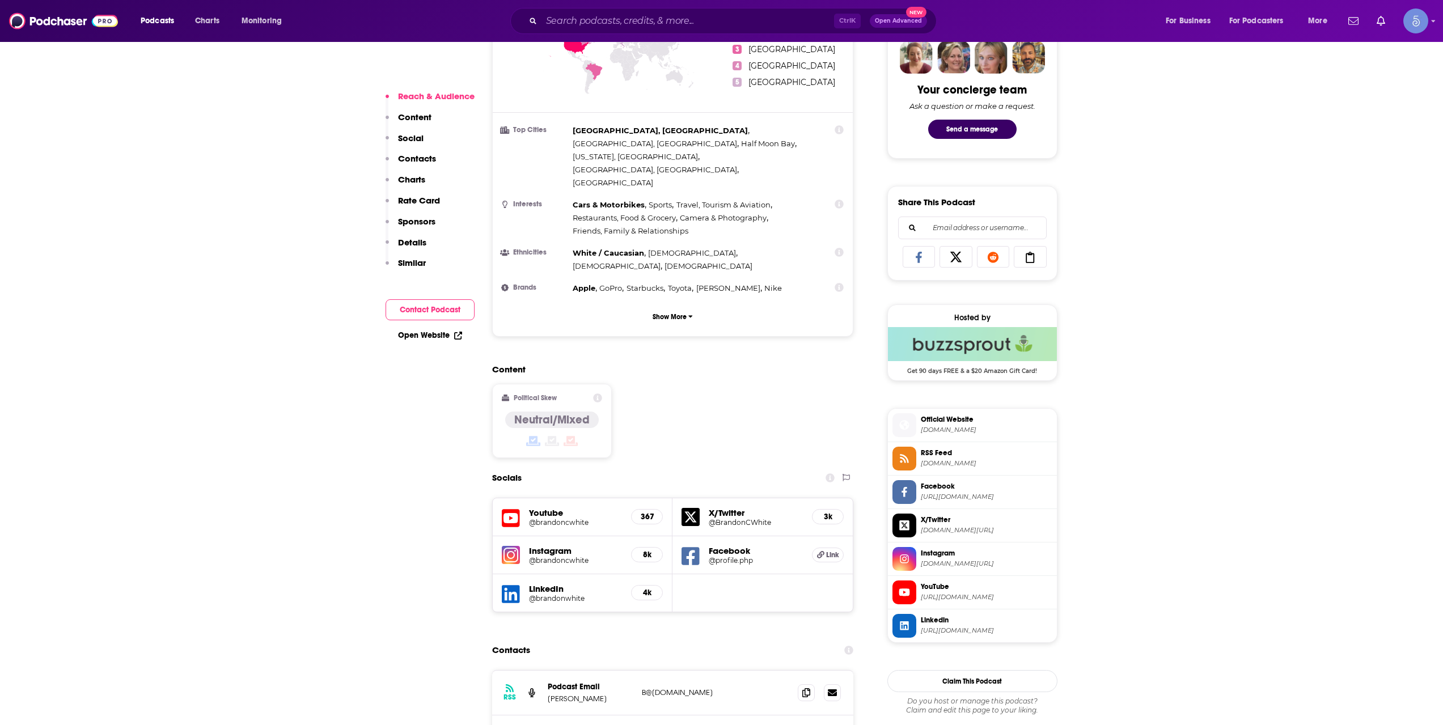
click at [577, 518] on h5 "@brandoncwhite" at bounding box center [576, 522] width 94 height 9
click at [645, 15] on input "Search podcasts, credits, & more..." at bounding box center [687, 21] width 293 height 18
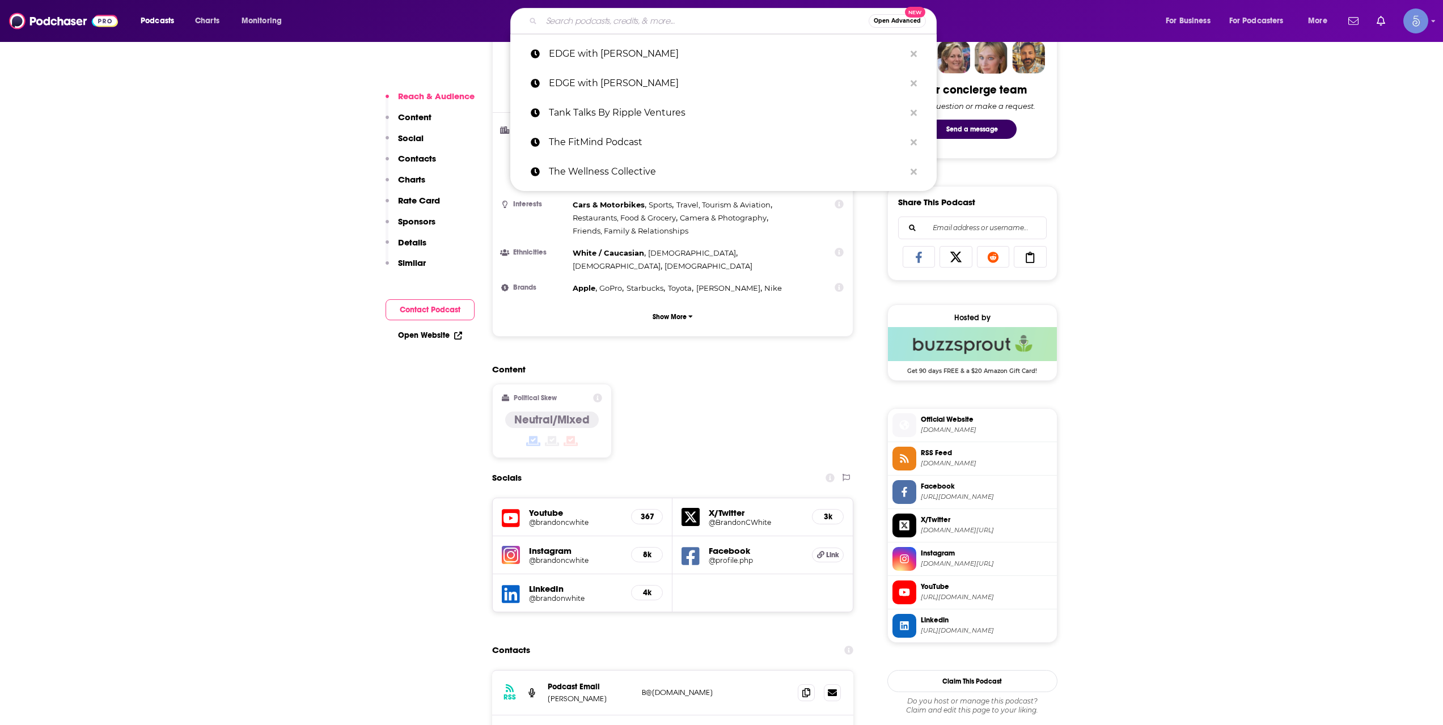
paste input "Life in the Front Office Podcast Presented By Sports Business Ventures"
type input "Life in the Front Office Podcast Presented By Sports Business Ventures"
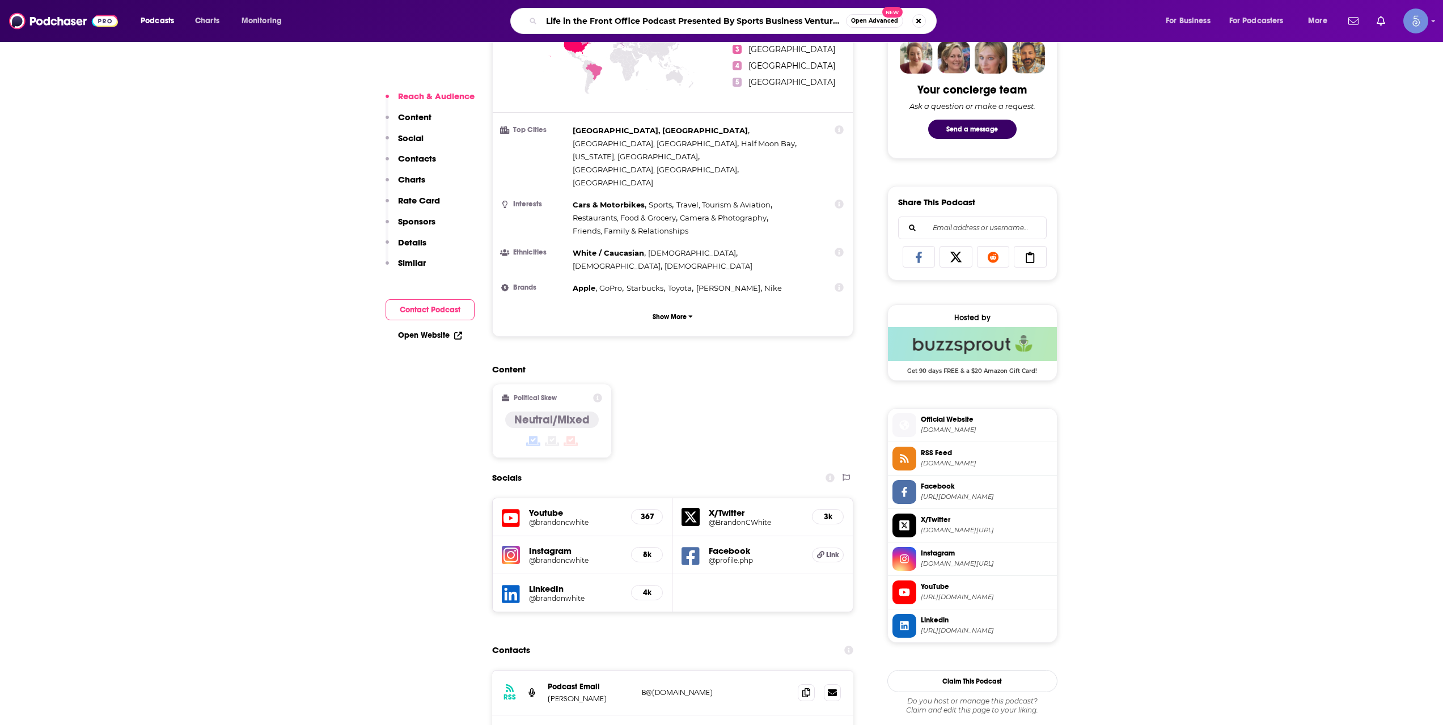
scroll to position [0, 1]
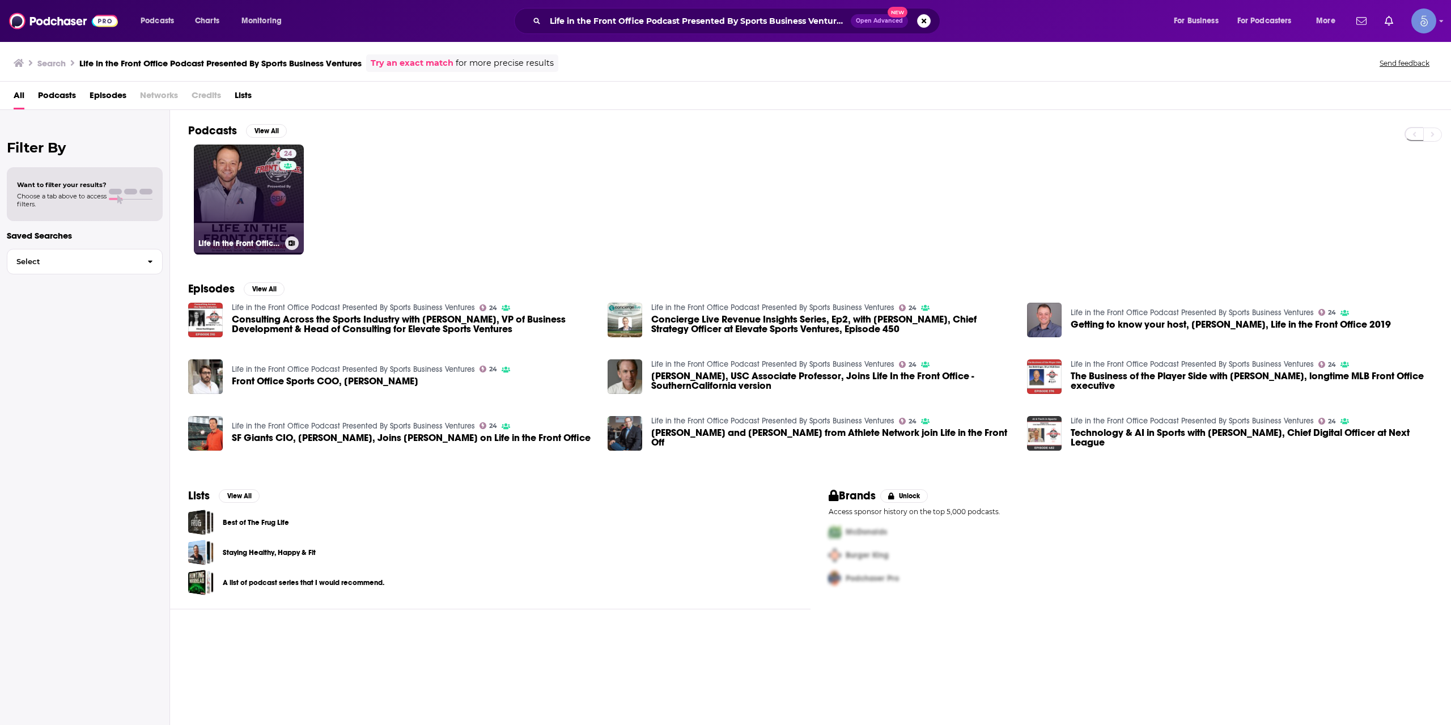
click at [232, 211] on link "24 Life in the Front Office Podcast Presented By Sports Business Ventures" at bounding box center [249, 200] width 110 height 110
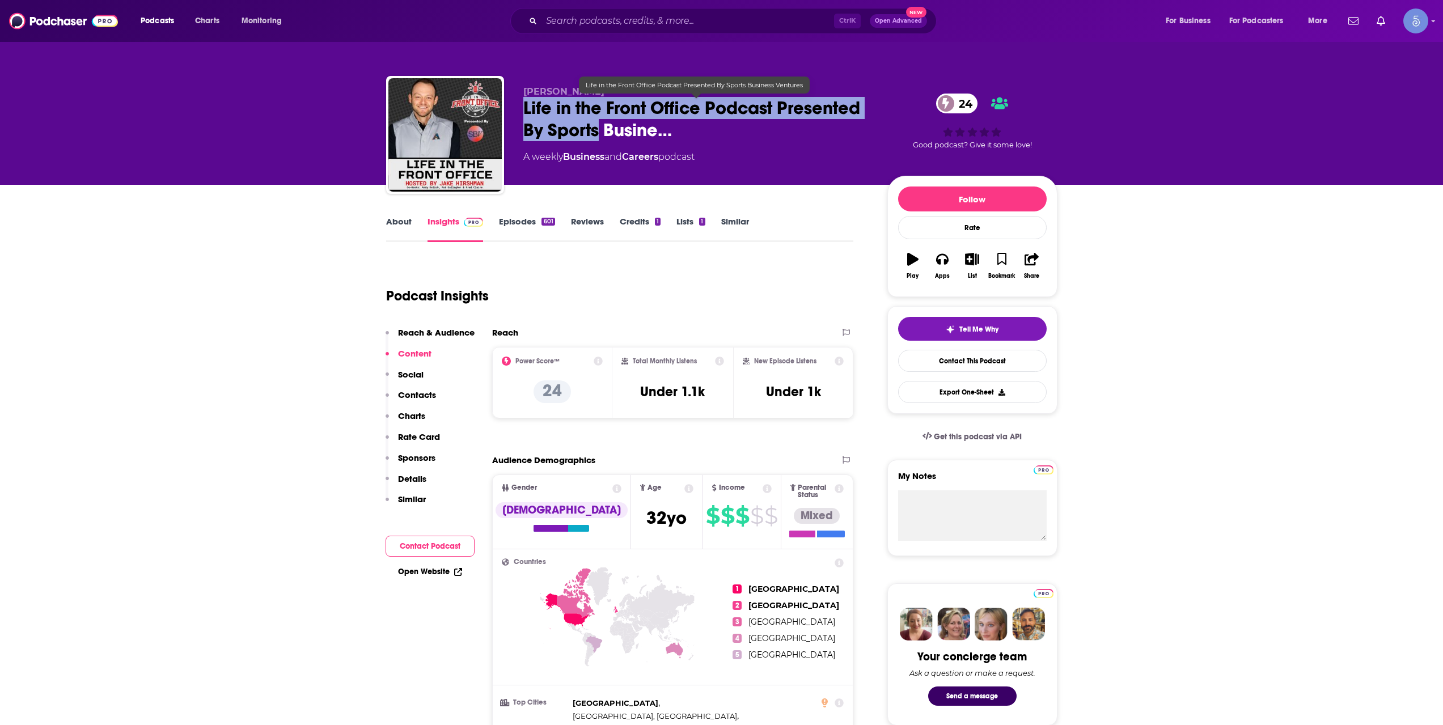
drag, startPoint x: 526, startPoint y: 109, endPoint x: 595, endPoint y: 134, distance: 74.2
click at [595, 134] on span "Life in the Front Office Podcast Presented By Sports Busine…" at bounding box center [696, 119] width 346 height 44
copy h2 "Life in the Front Office Podcast Presented By Sports"
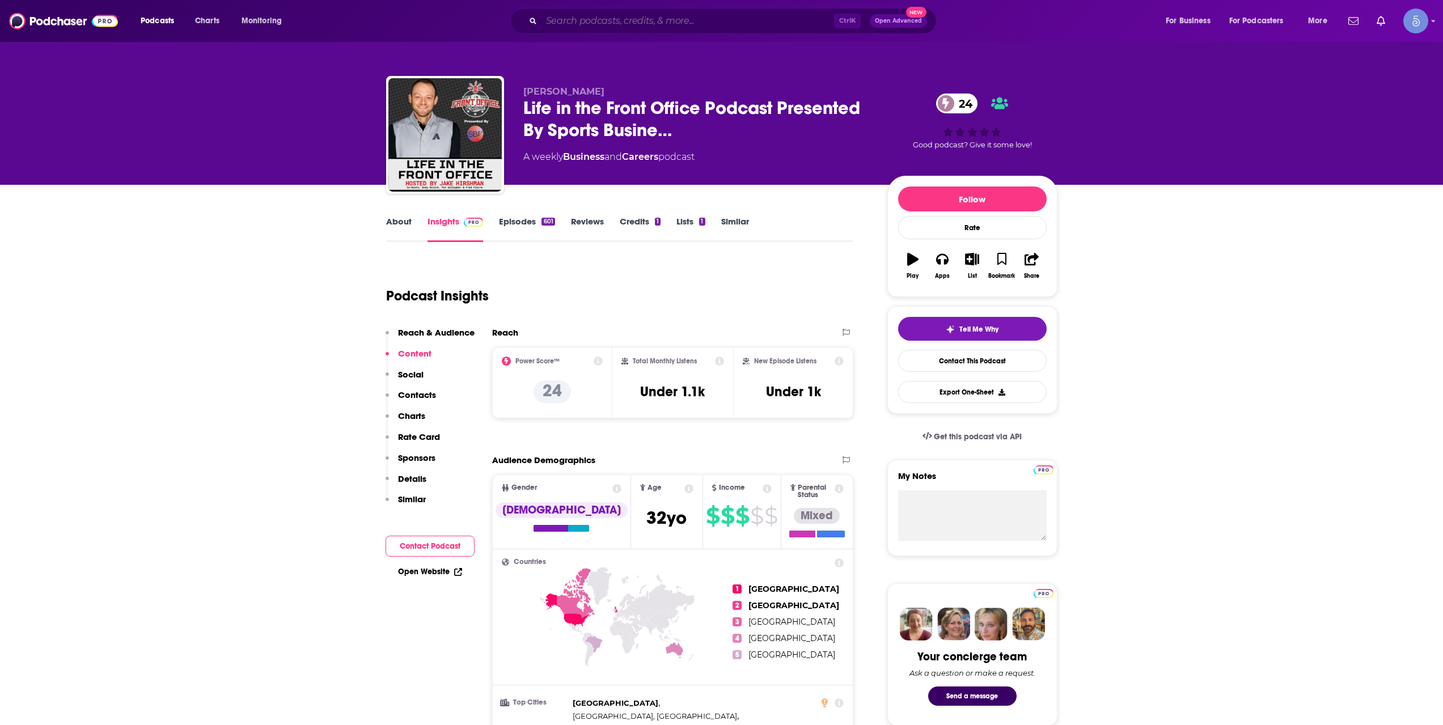
click at [611, 19] on input "Search podcasts, credits, & more..." at bounding box center [687, 21] width 293 height 18
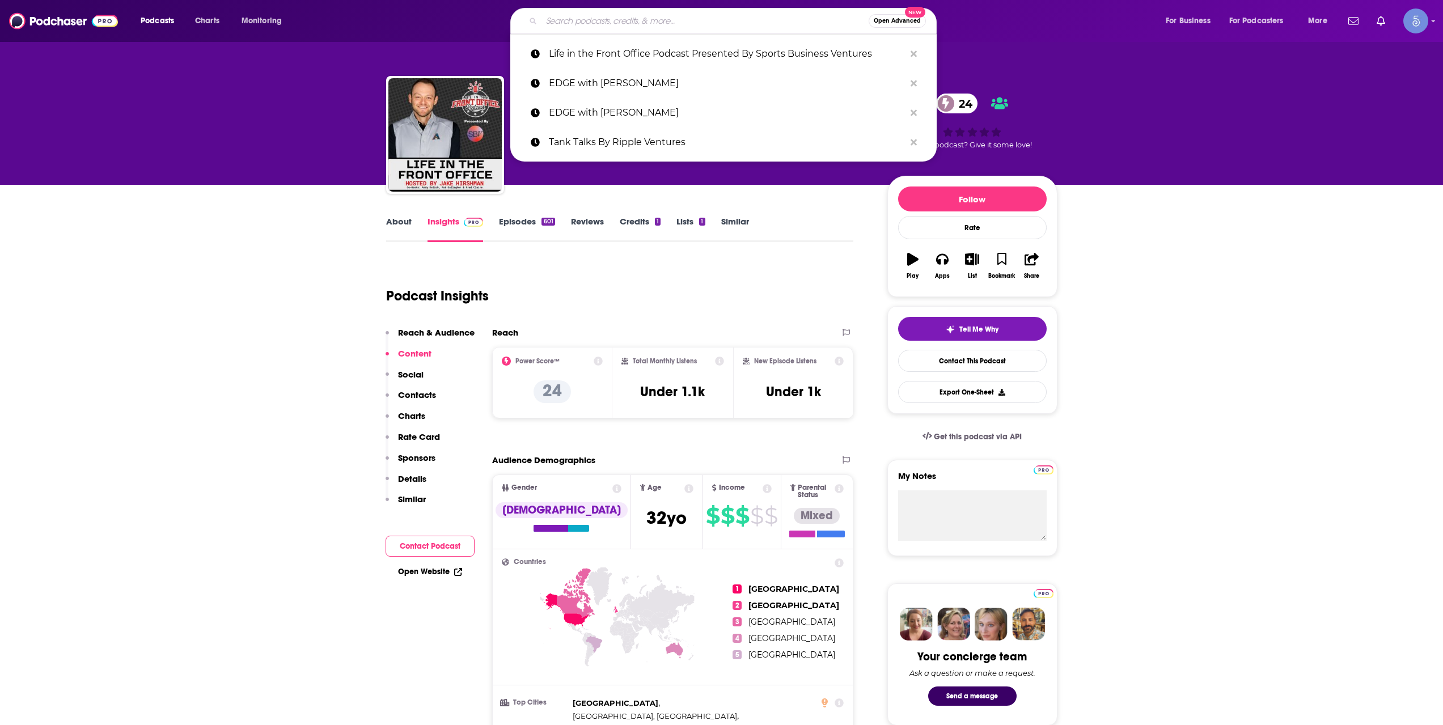
paste input "Venture Pill"
type input "Venture Pill"
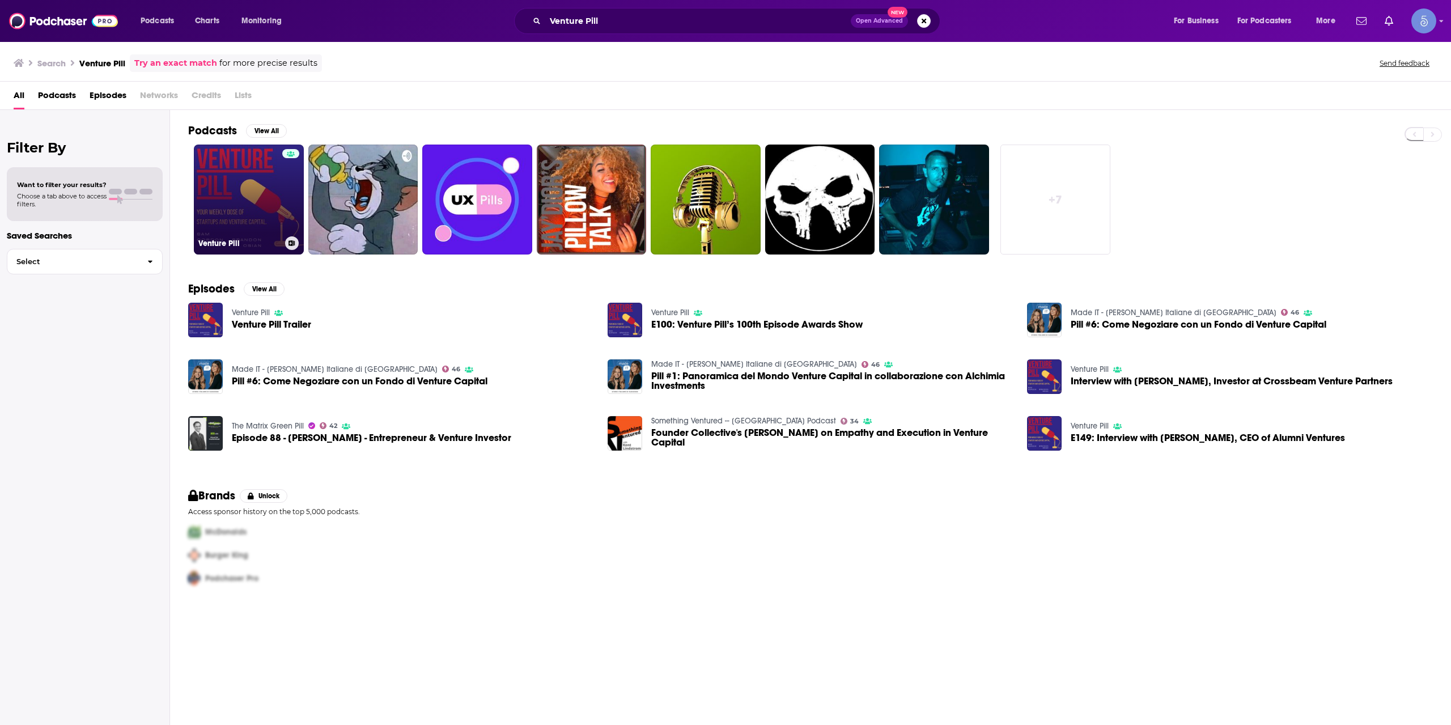
click at [264, 195] on link "Venture Pill" at bounding box center [249, 200] width 110 height 110
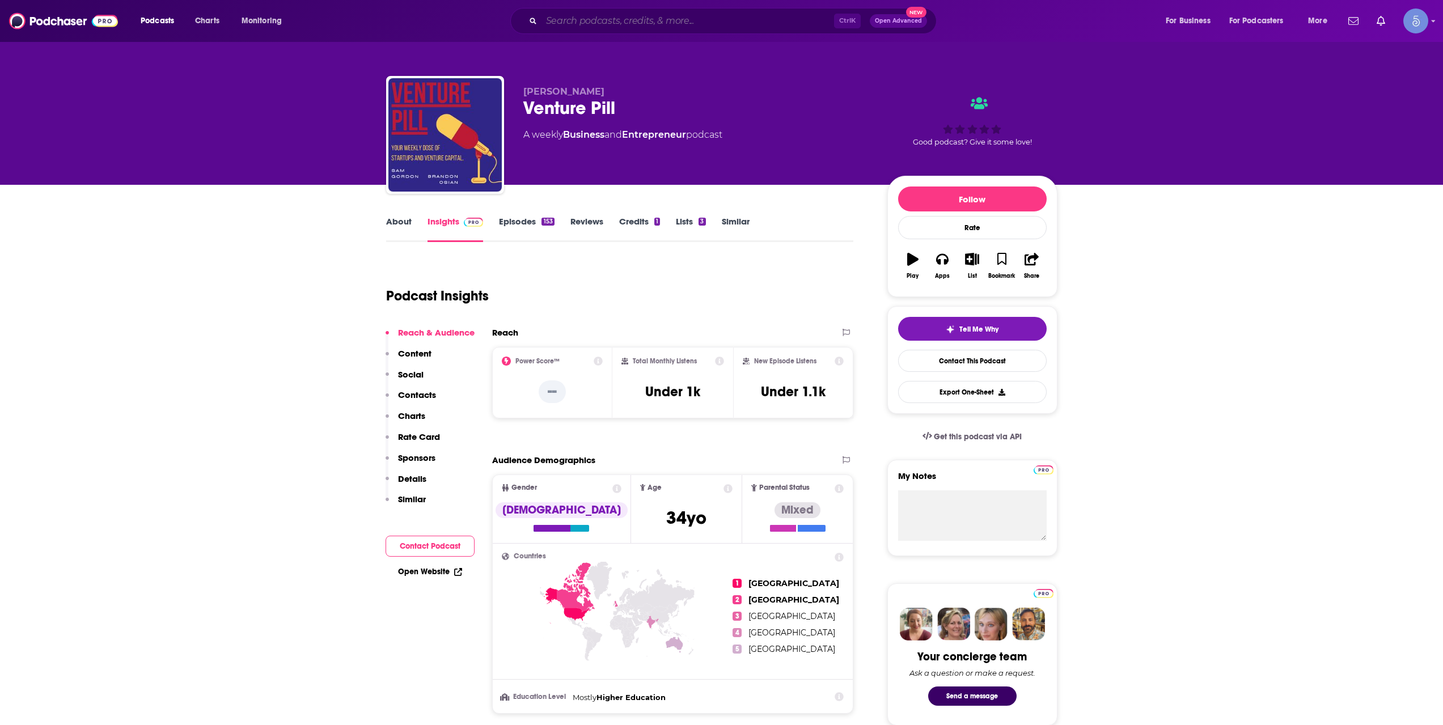
click at [664, 19] on input "Search podcasts, credits, & more..." at bounding box center [687, 21] width 293 height 18
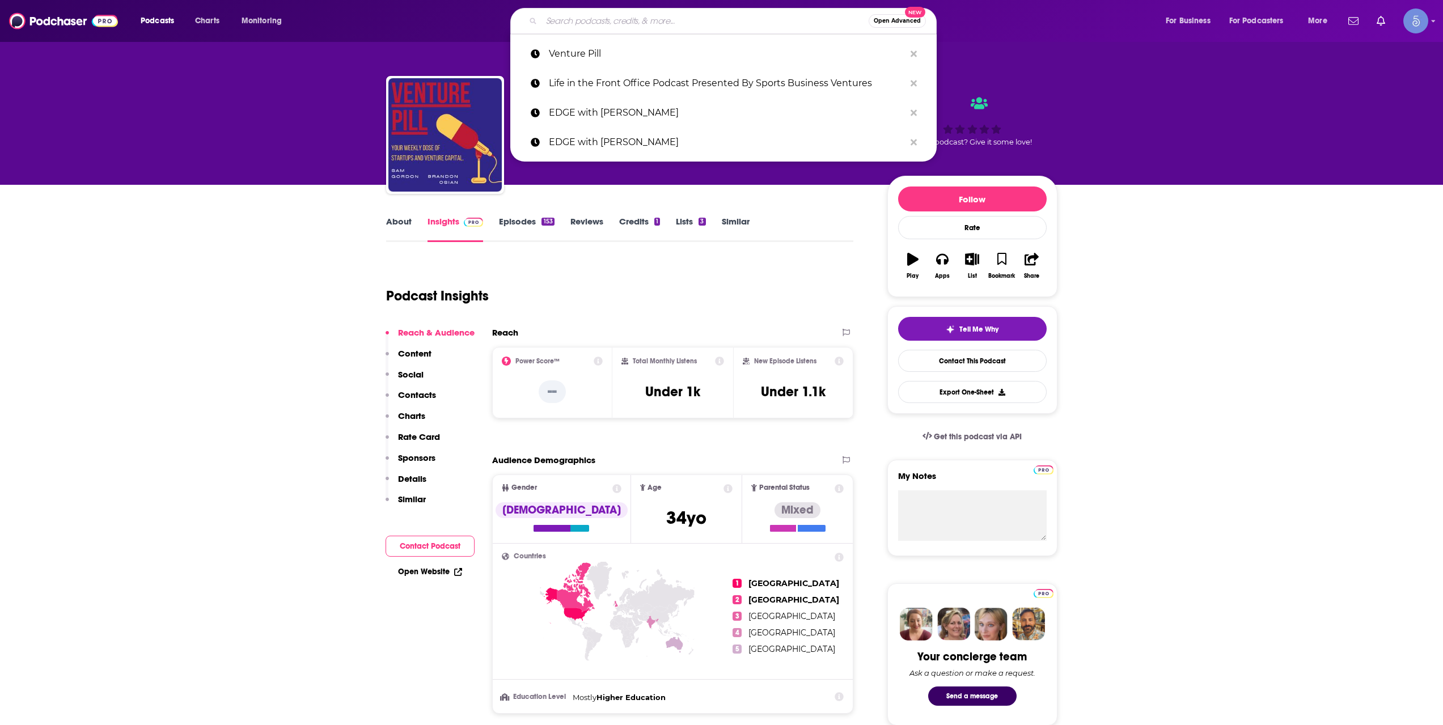
paste input "Riding Unicorns: Venture Capital | Entrepreneurship | Technology"
type input "Riding Unicorns: Venture Capital | Entrepreneurship | Technology"
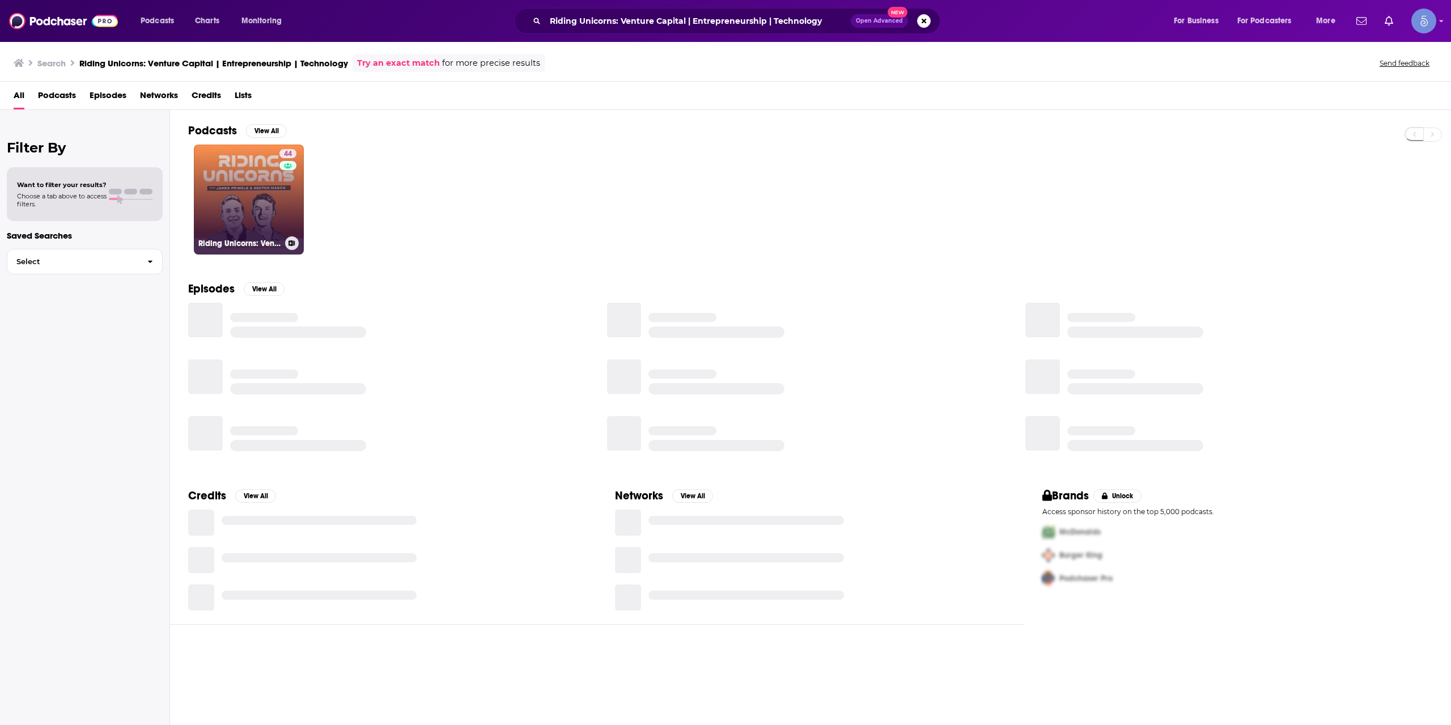
click at [247, 199] on link "44 Riding Unicorns: Venture Capital | Entrepreneurship | Technology" at bounding box center [249, 200] width 110 height 110
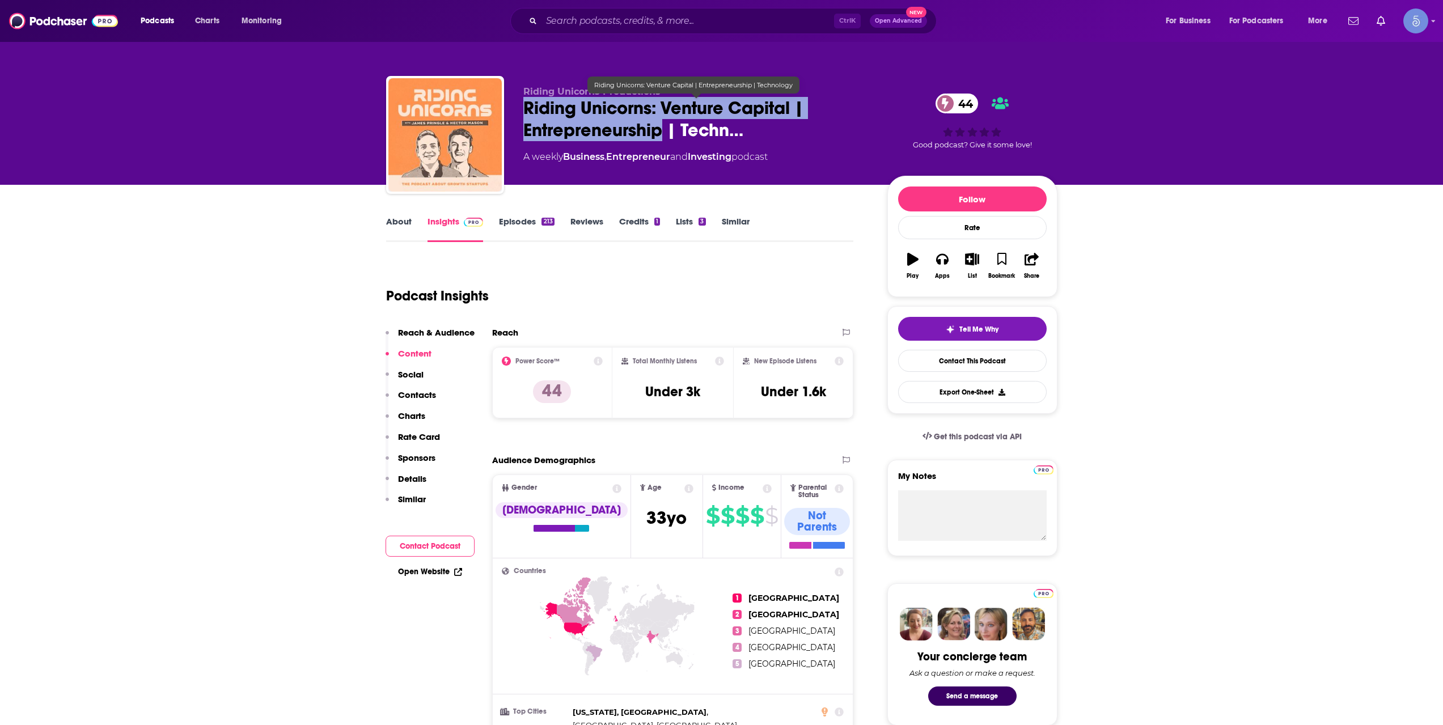
drag, startPoint x: 546, startPoint y: 108, endPoint x: 664, endPoint y: 131, distance: 120.1
click at [664, 131] on span "Riding Unicorns: Venture Capital | Entrepreneurship | Techn…" at bounding box center [696, 119] width 346 height 44
copy h2 "Riding Unicorns: Venture Capital | Entrepreneurship"
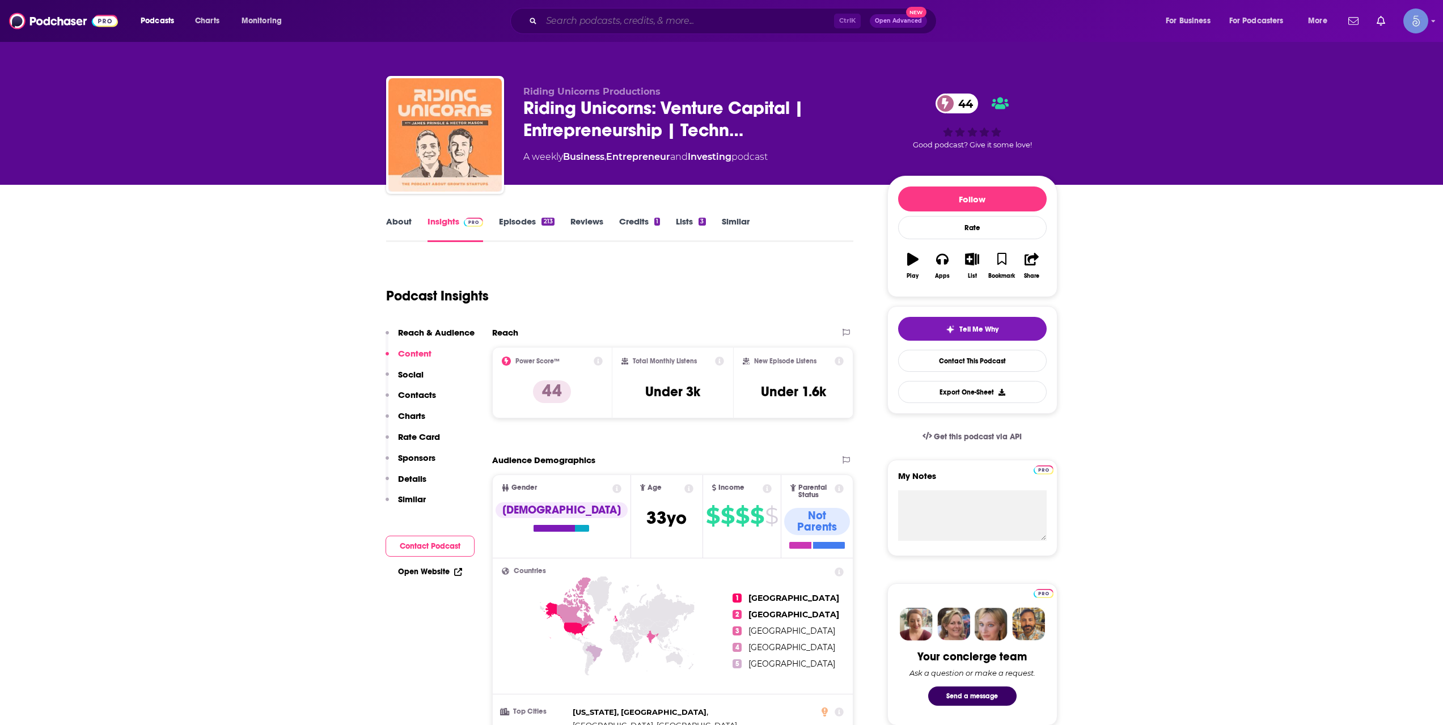
click at [662, 23] on input "Search podcasts, credits, & more..." at bounding box center [687, 21] width 293 height 18
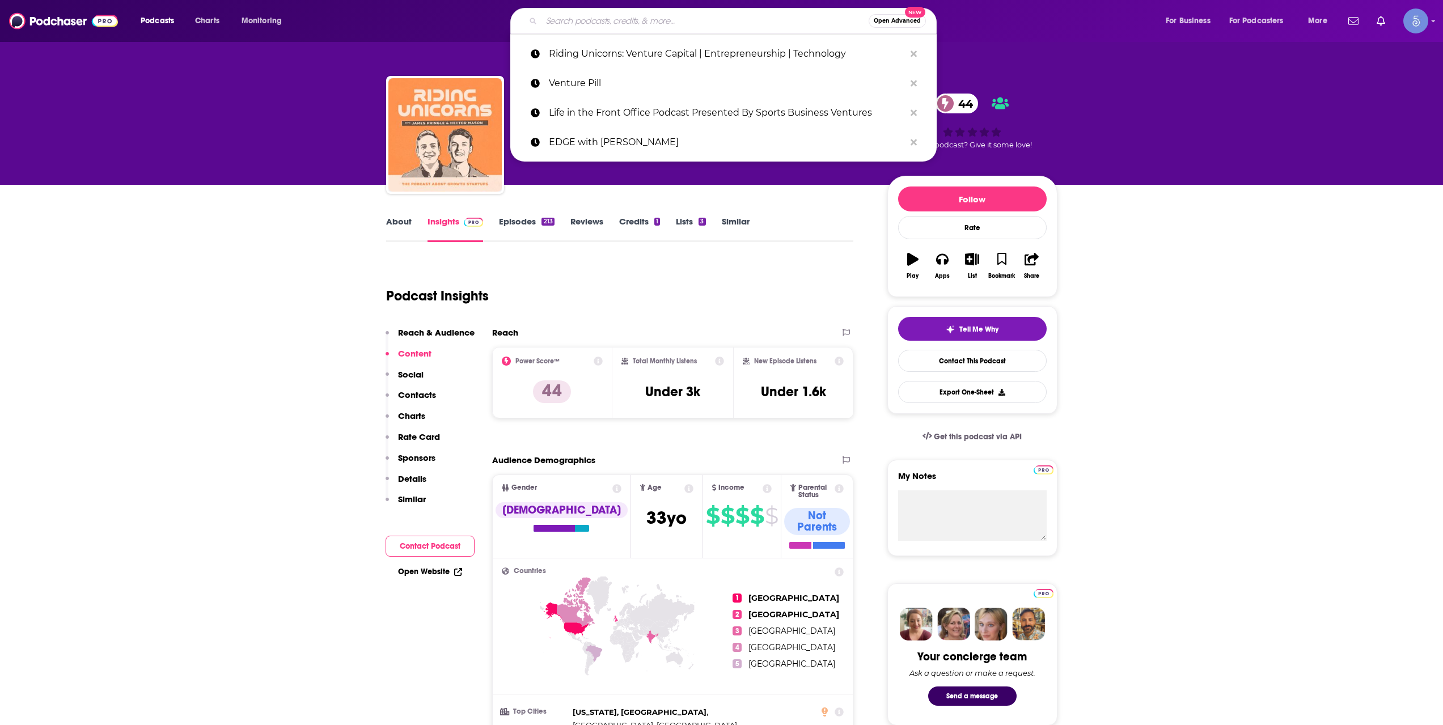
paste input "Transparent Venture Capital by Tribe Global Ventures"
type input "Transparent Venture Capital by Tribe Global Ventures"
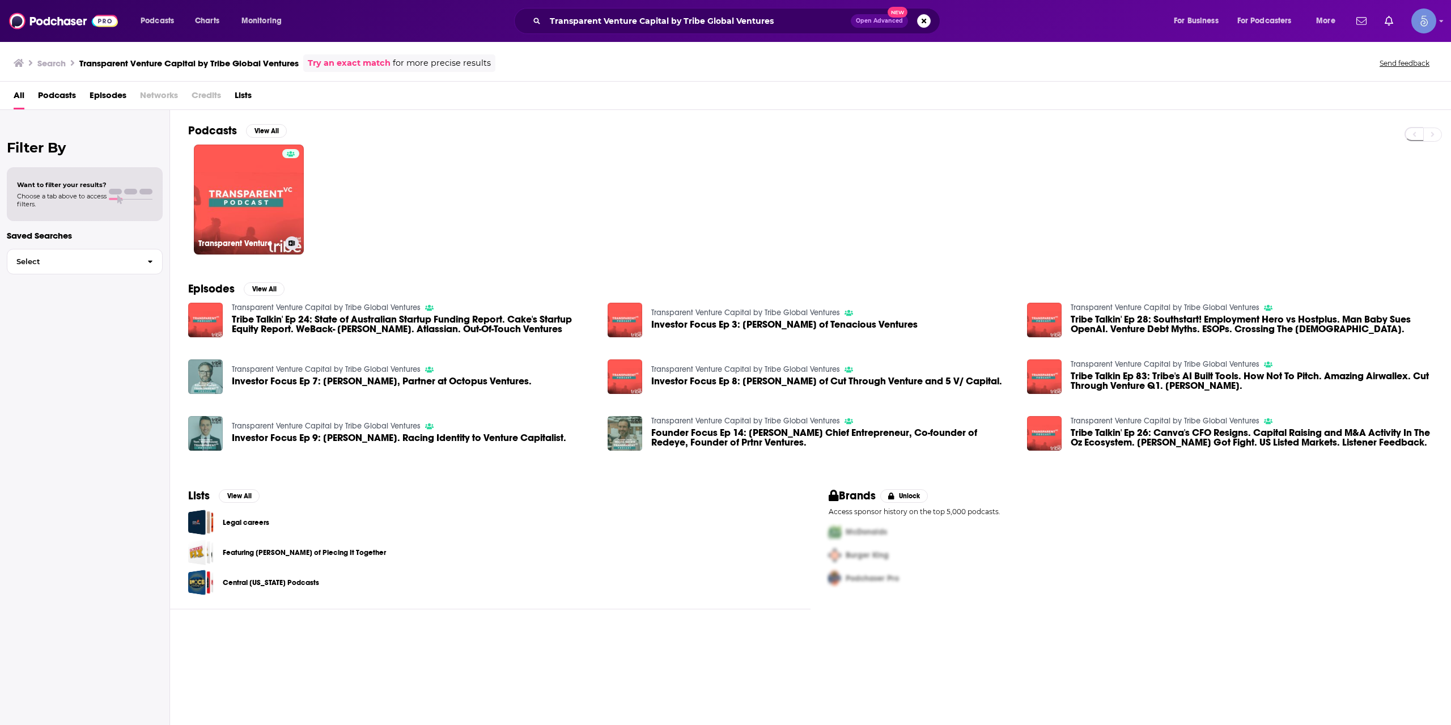
click at [260, 200] on link "Transparent Venture Capital by Tribe Global Ventures" at bounding box center [249, 200] width 110 height 110
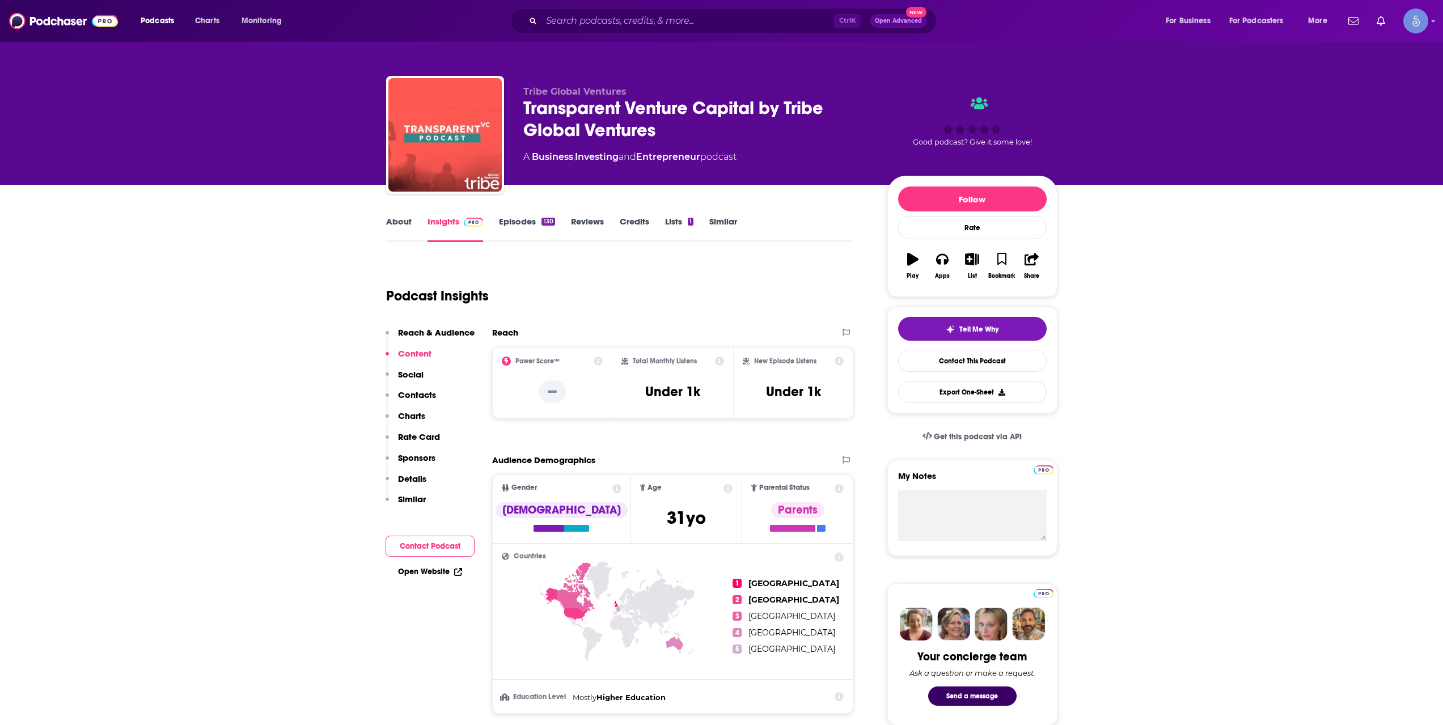
click at [614, 34] on div "Podcasts Charts Monitoring Ctrl K Open Advanced New For Business For Podcasters…" at bounding box center [721, 21] width 1443 height 42
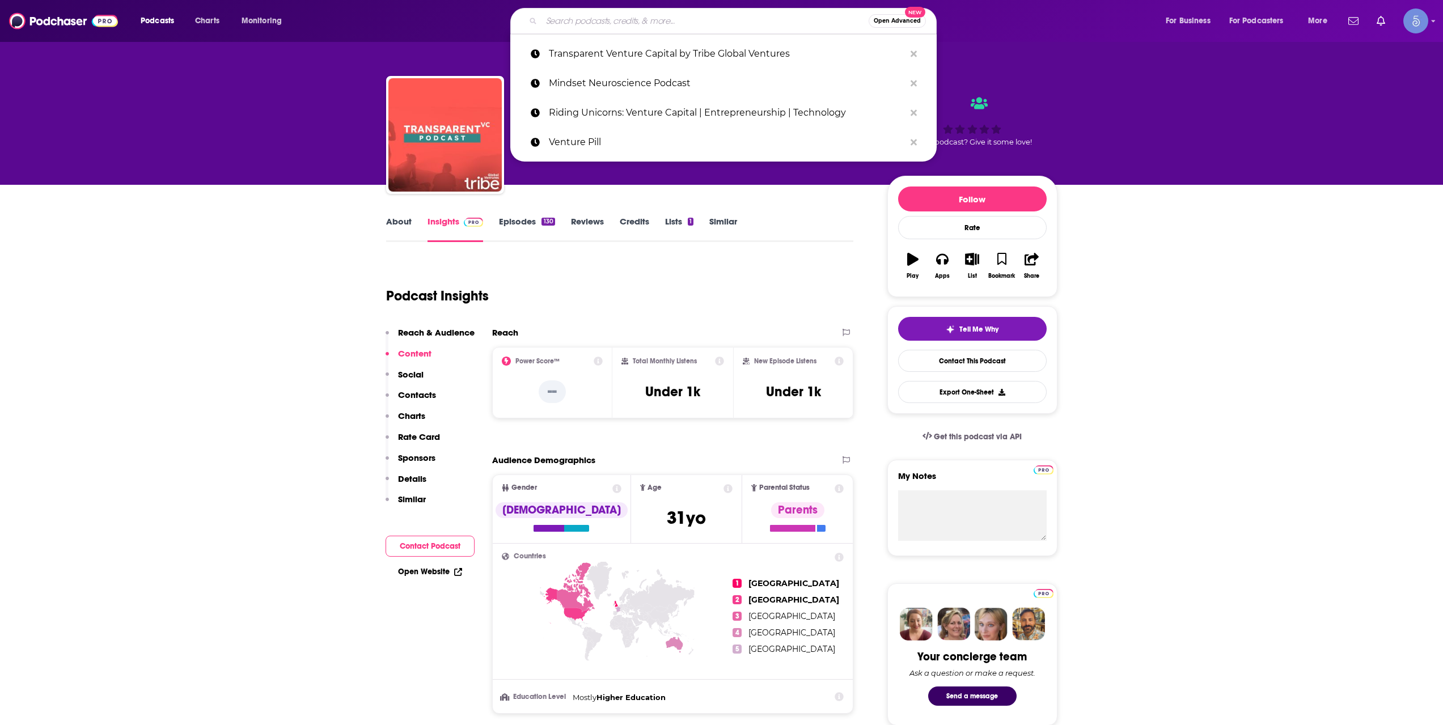
click at [615, 22] on input "Search podcasts, credits, & more..." at bounding box center [704, 21] width 327 height 18
paste input "Blockchain [GEOGRAPHIC_DATA] - Startups and Venture Capital"
type input "Blockchain [GEOGRAPHIC_DATA] - Startups and Venture Capital"
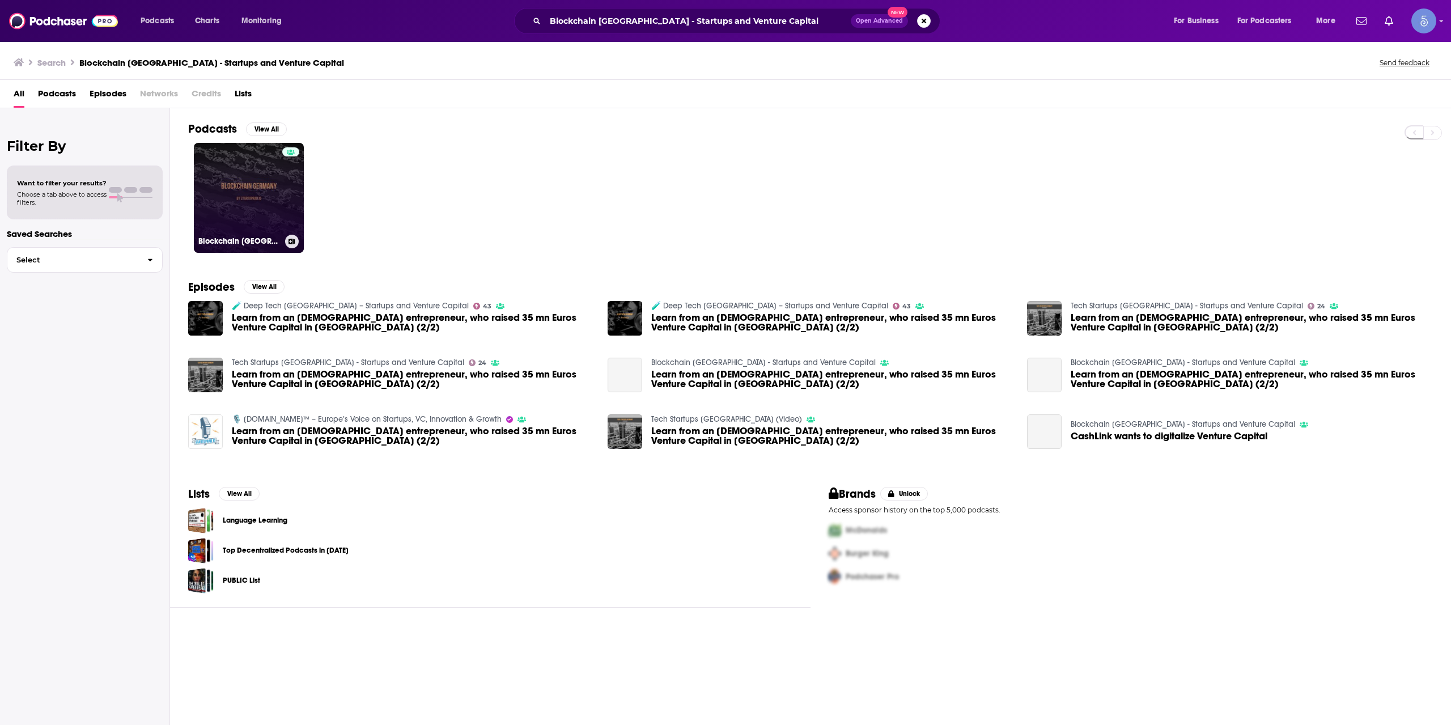
click at [247, 194] on link "Blockchain [GEOGRAPHIC_DATA] - Startups and Venture Capital" at bounding box center [249, 198] width 110 height 110
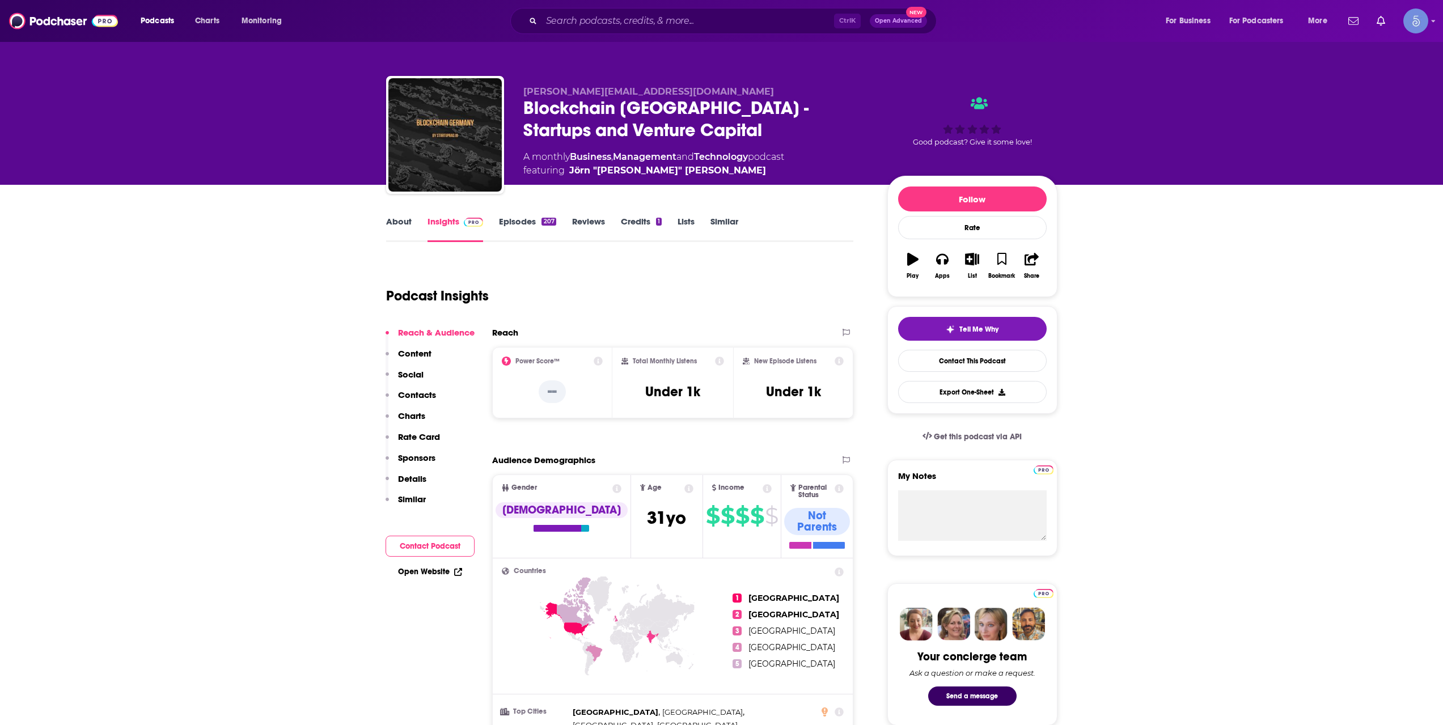
click at [587, 5] on div "Podcasts Charts Monitoring Ctrl K Open Advanced New For Business For Podcasters…" at bounding box center [721, 21] width 1443 height 42
click at [605, 24] on input "Search podcasts, credits, & more..." at bounding box center [687, 21] width 293 height 18
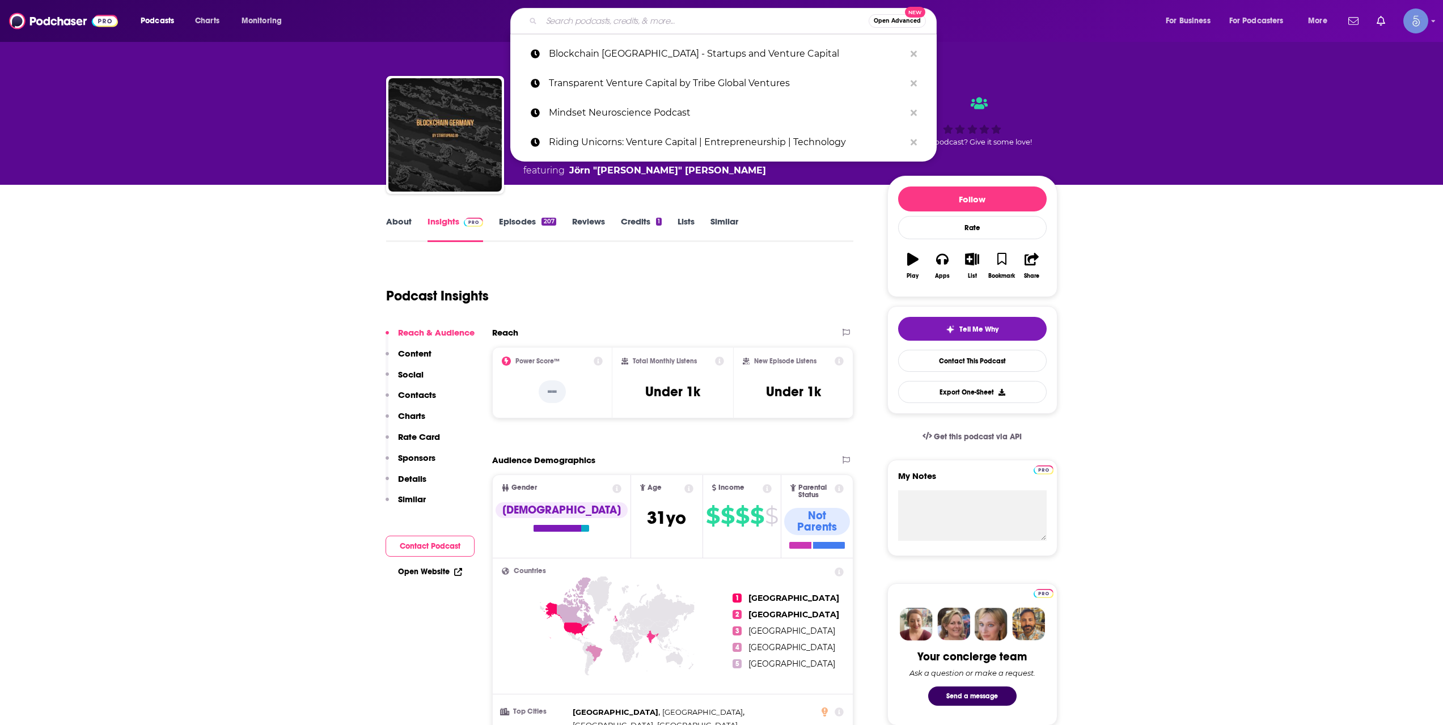
paste input "Venture In The South"
type input "Venture In The South"
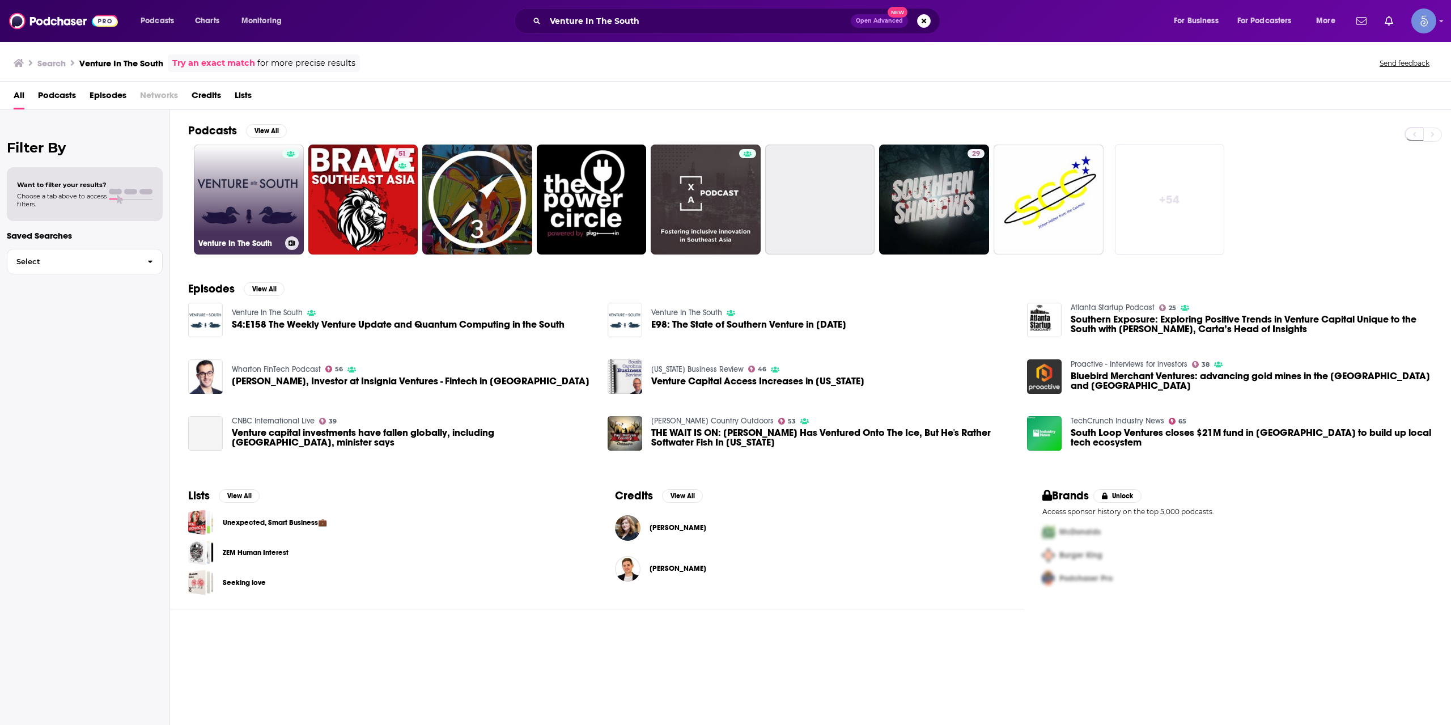
click at [276, 185] on link "Venture In The South" at bounding box center [249, 200] width 110 height 110
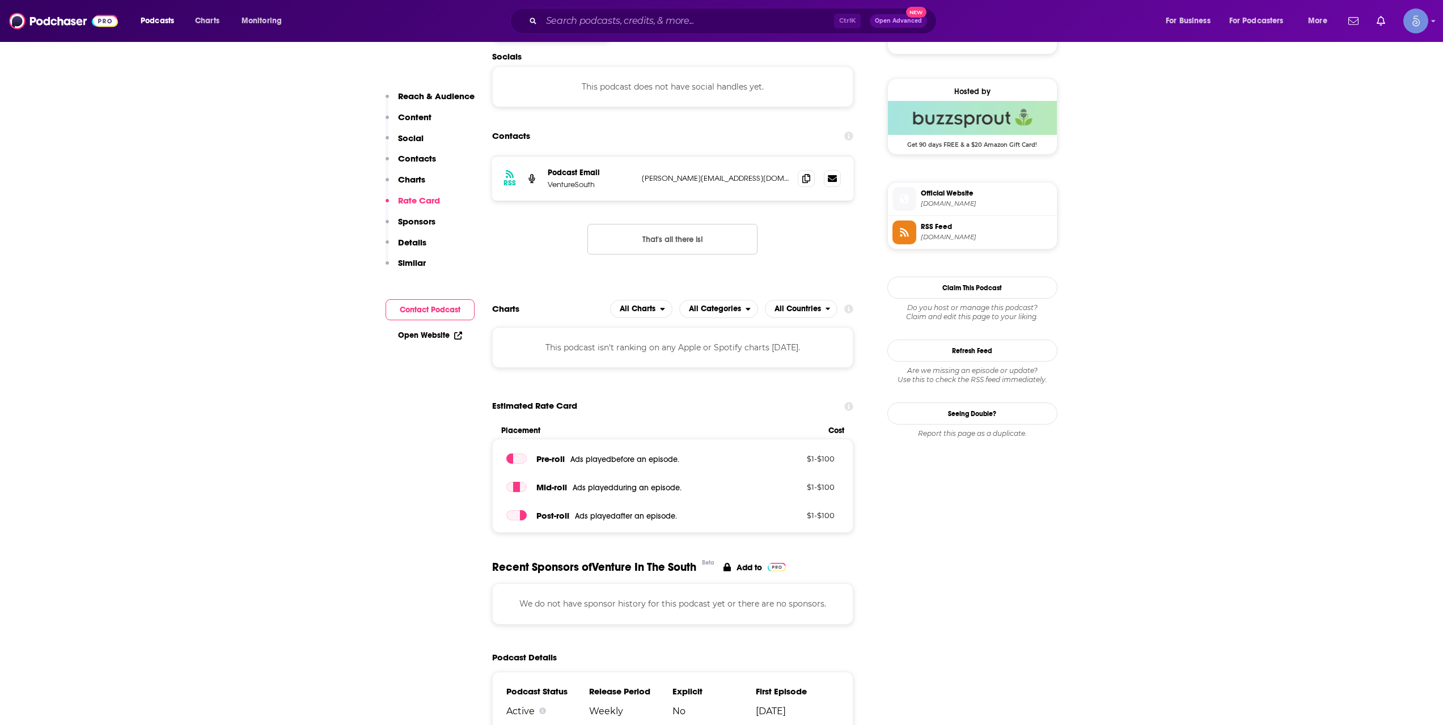
scroll to position [567, 0]
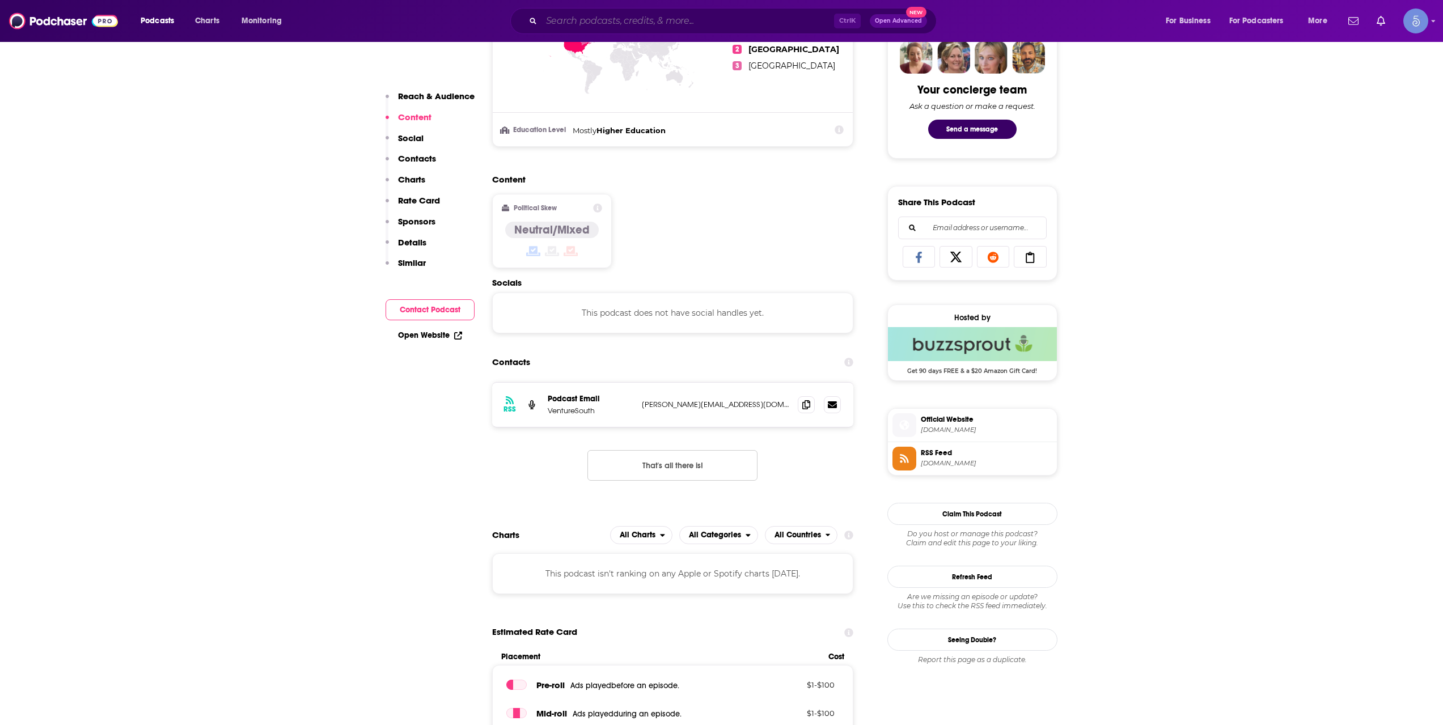
click at [628, 14] on input "Search podcasts, credits, & more..." at bounding box center [687, 21] width 293 height 18
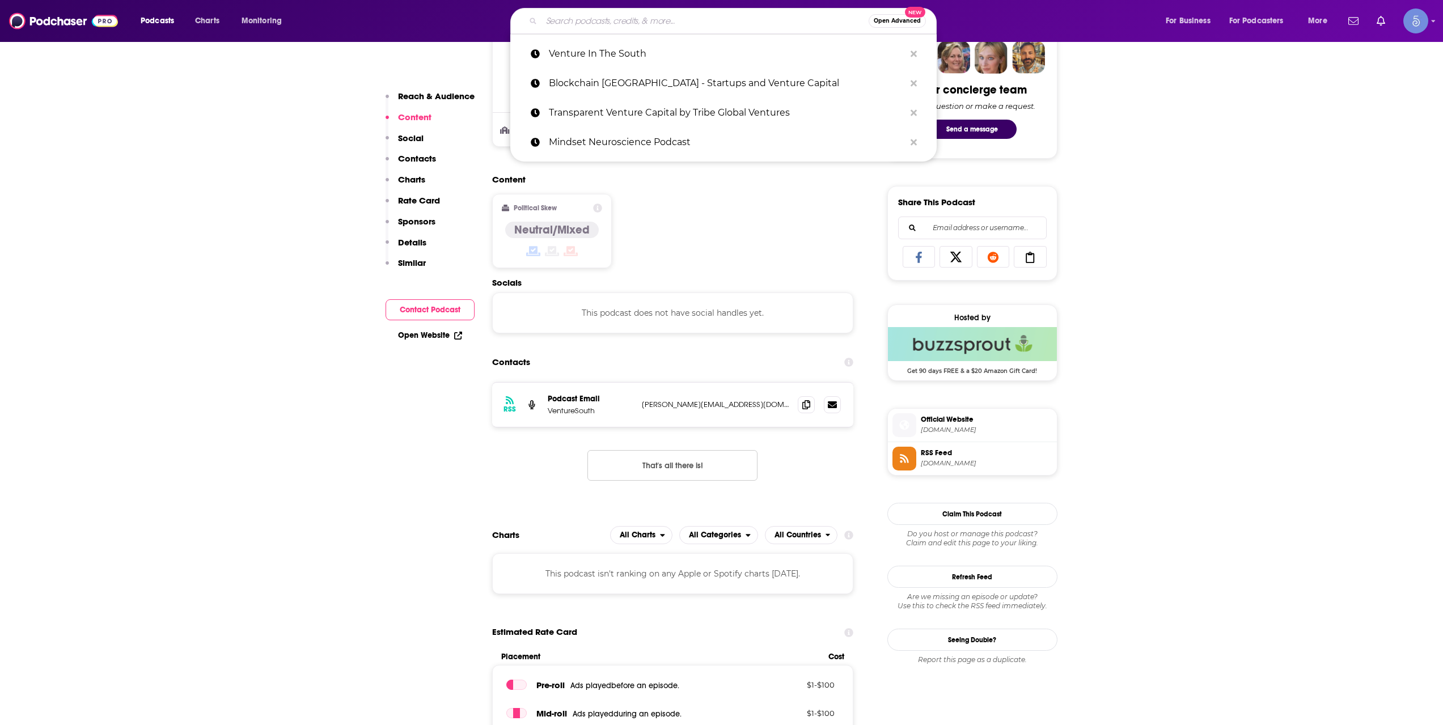
paste input "Nothing Ventured"
type input "Nothing Ventured"
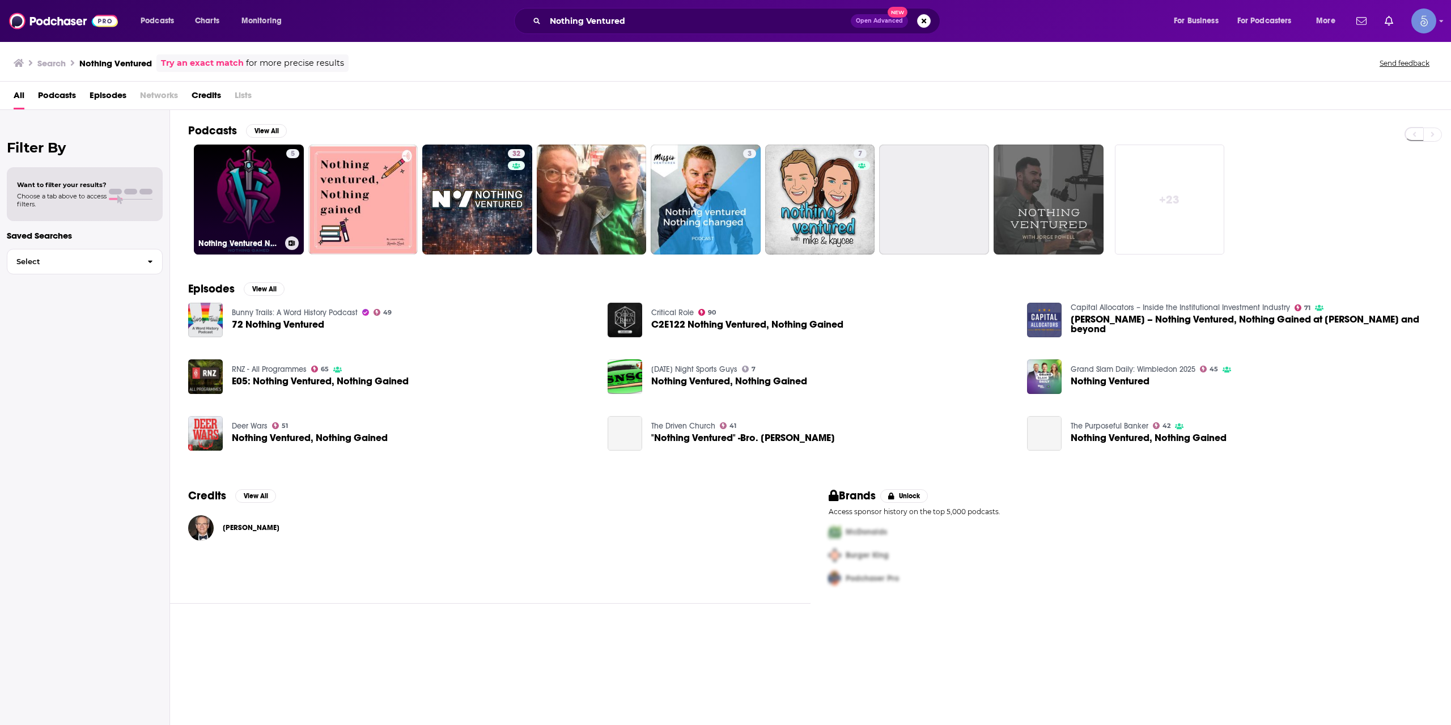
click at [253, 207] on link "5 Nothing Ventured Nothing Gamed" at bounding box center [249, 200] width 110 height 110
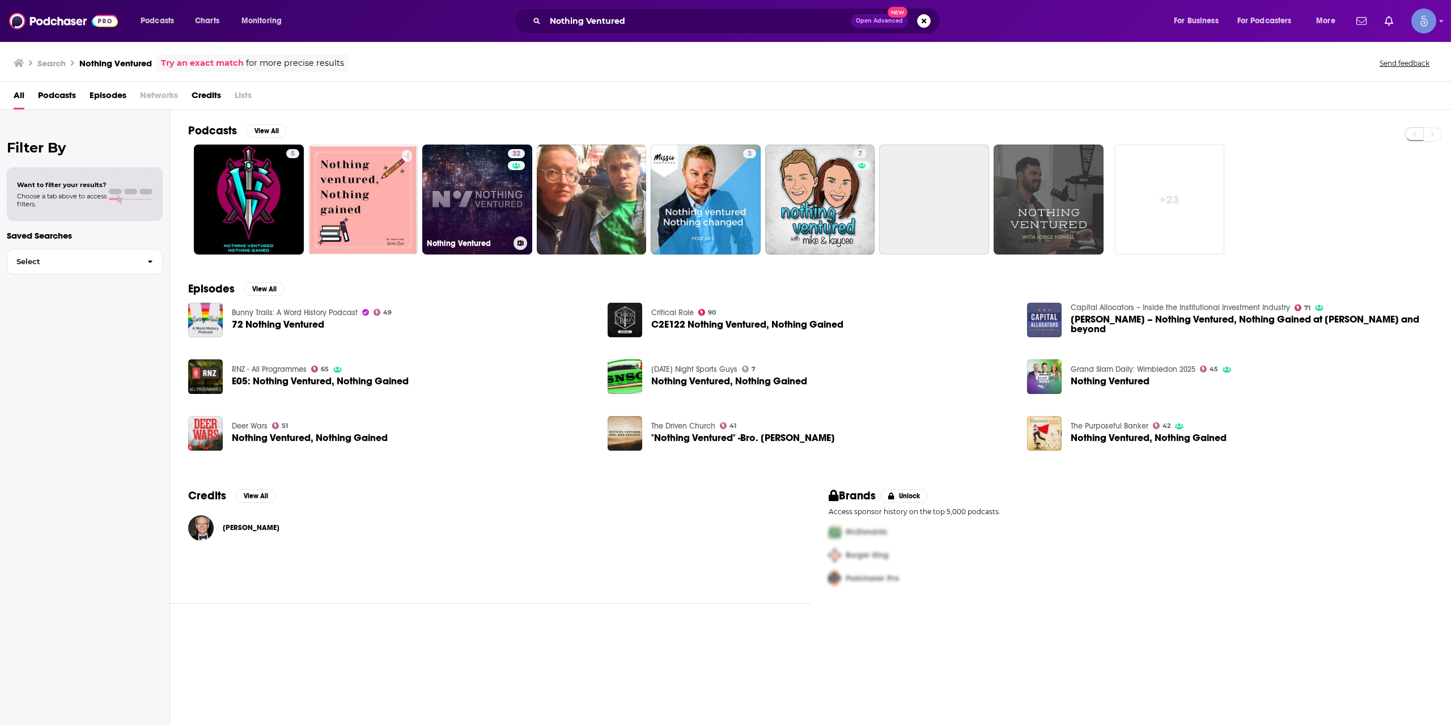
click at [460, 197] on link "32 Nothing Ventured" at bounding box center [477, 200] width 110 height 110
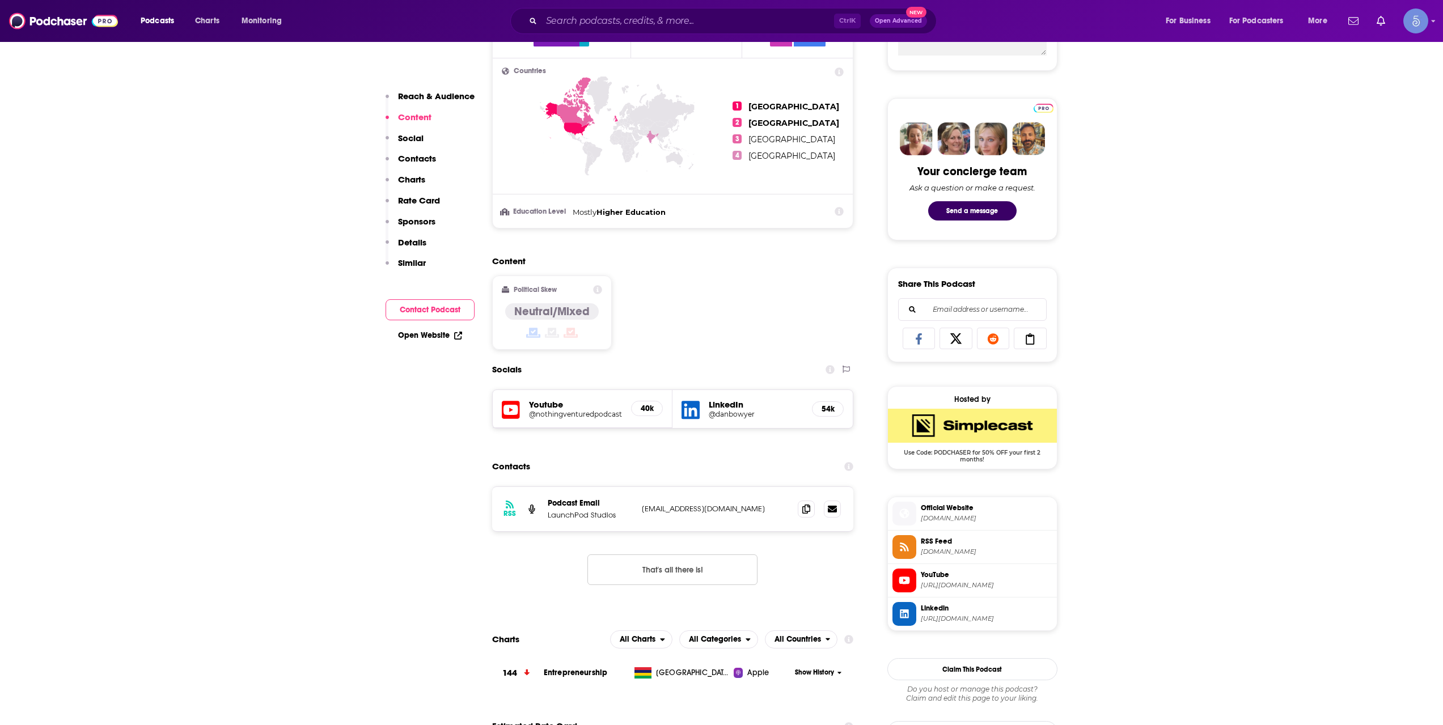
scroll to position [567, 0]
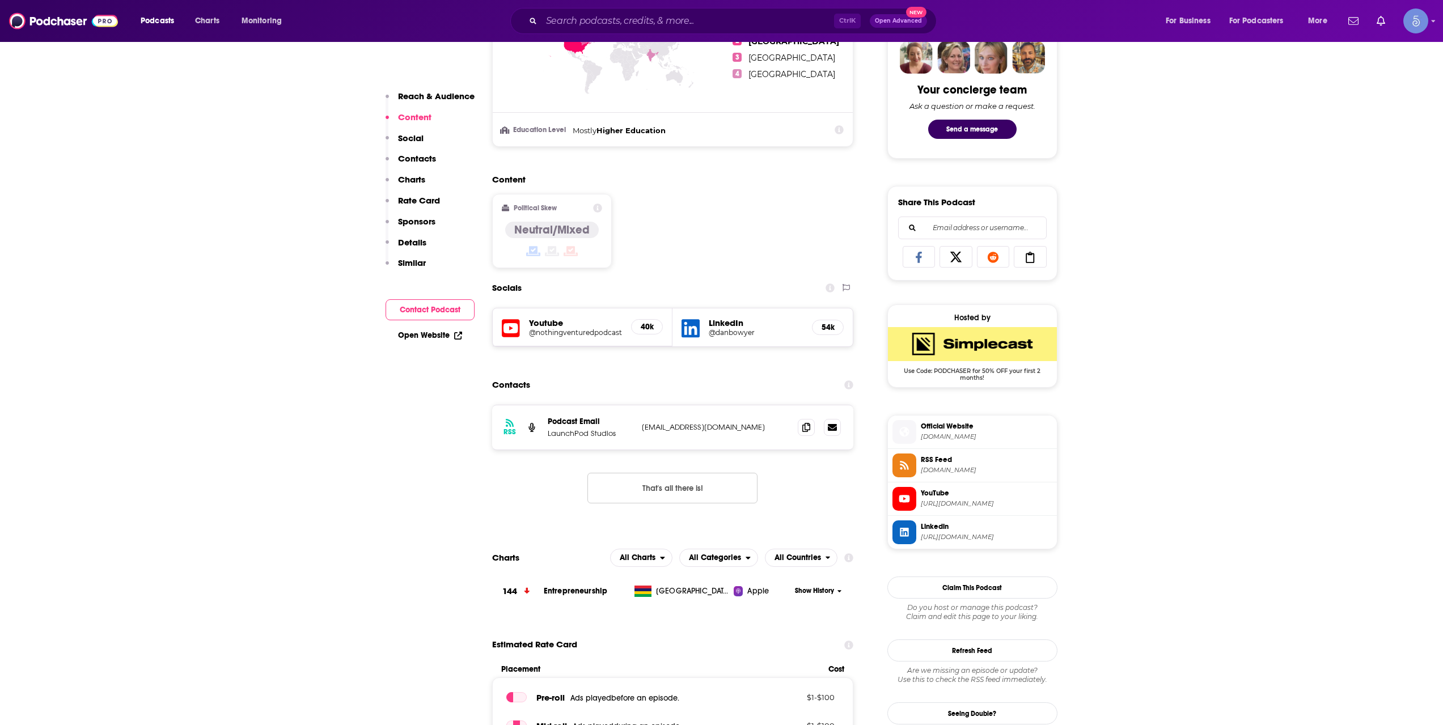
click at [554, 332] on h5 "@nothingventuredpodcast" at bounding box center [576, 332] width 94 height 9
click at [967, 431] on span "Official Website" at bounding box center [987, 426] width 132 height 10
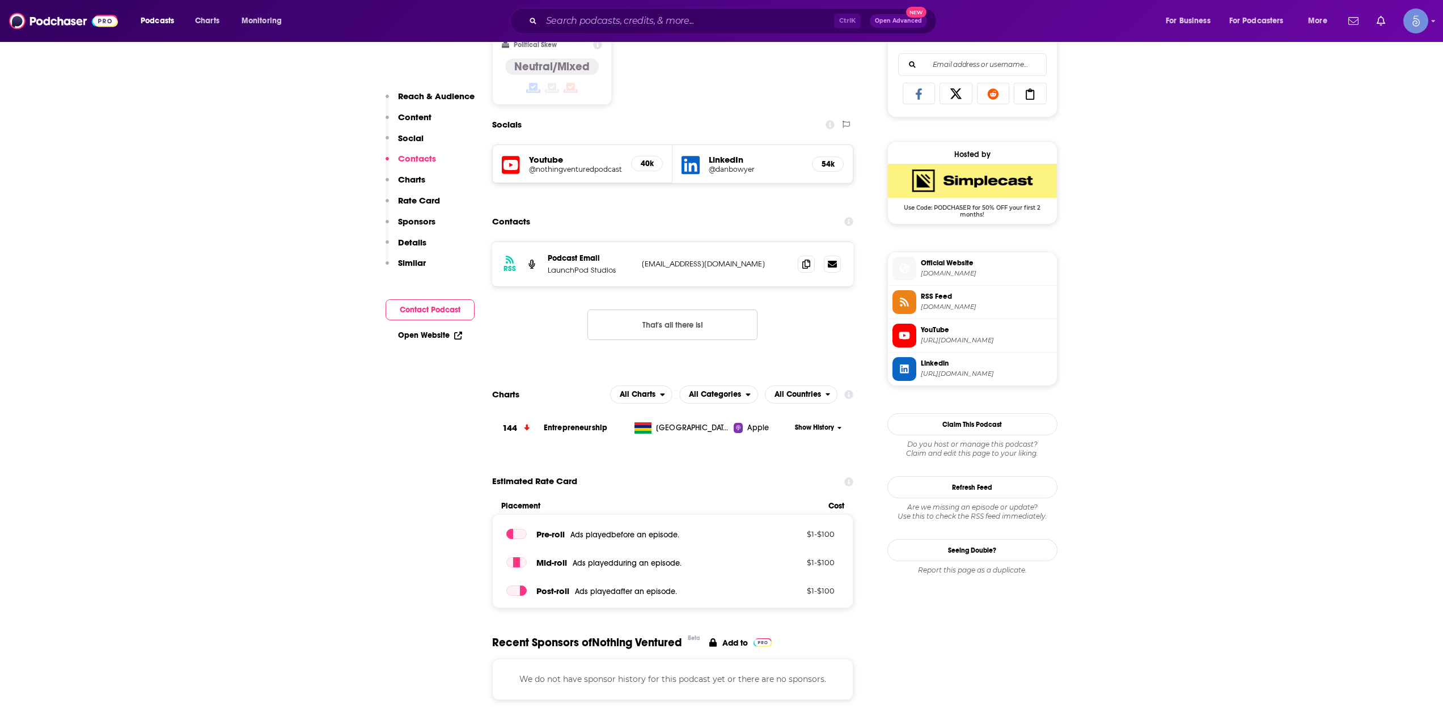
scroll to position [756, 0]
